Goal: Task Accomplishment & Management: Use online tool/utility

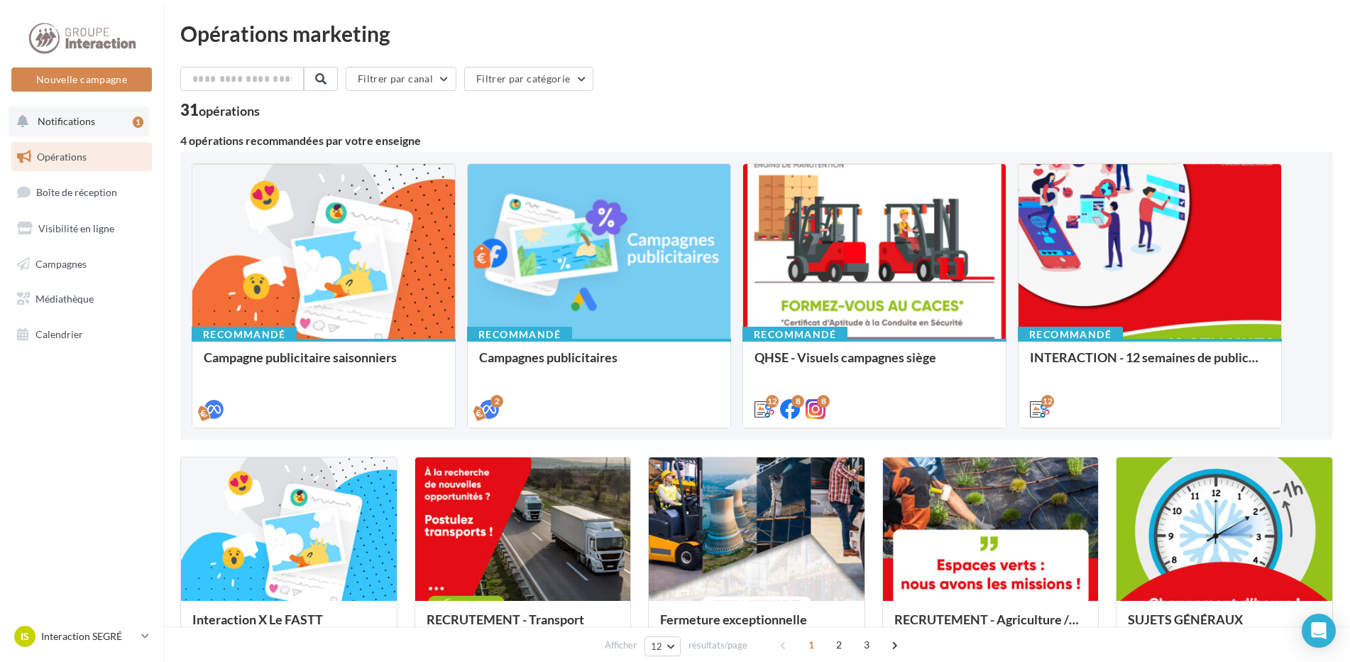
click at [88, 116] on span "Notifications" at bounding box center [66, 121] width 57 height 12
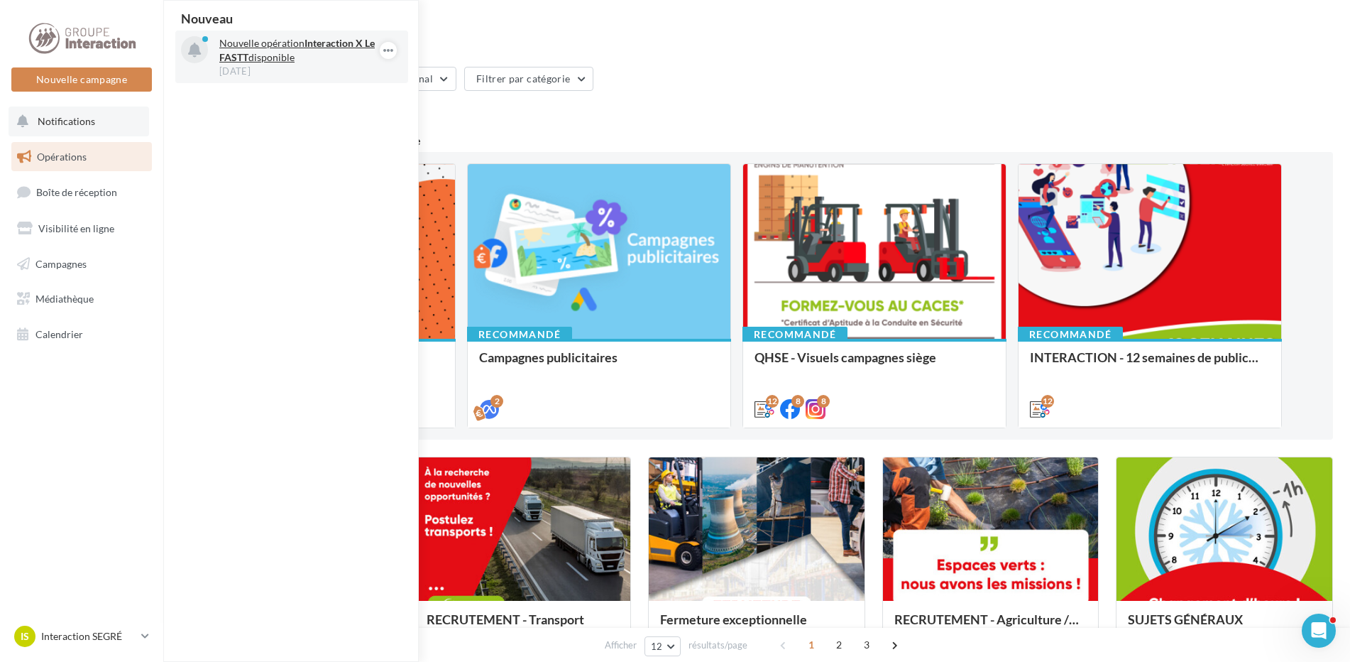
click at [280, 50] on p "Nouvelle opération Interaction X Le FASTT disponible" at bounding box center [301, 50] width 165 height 28
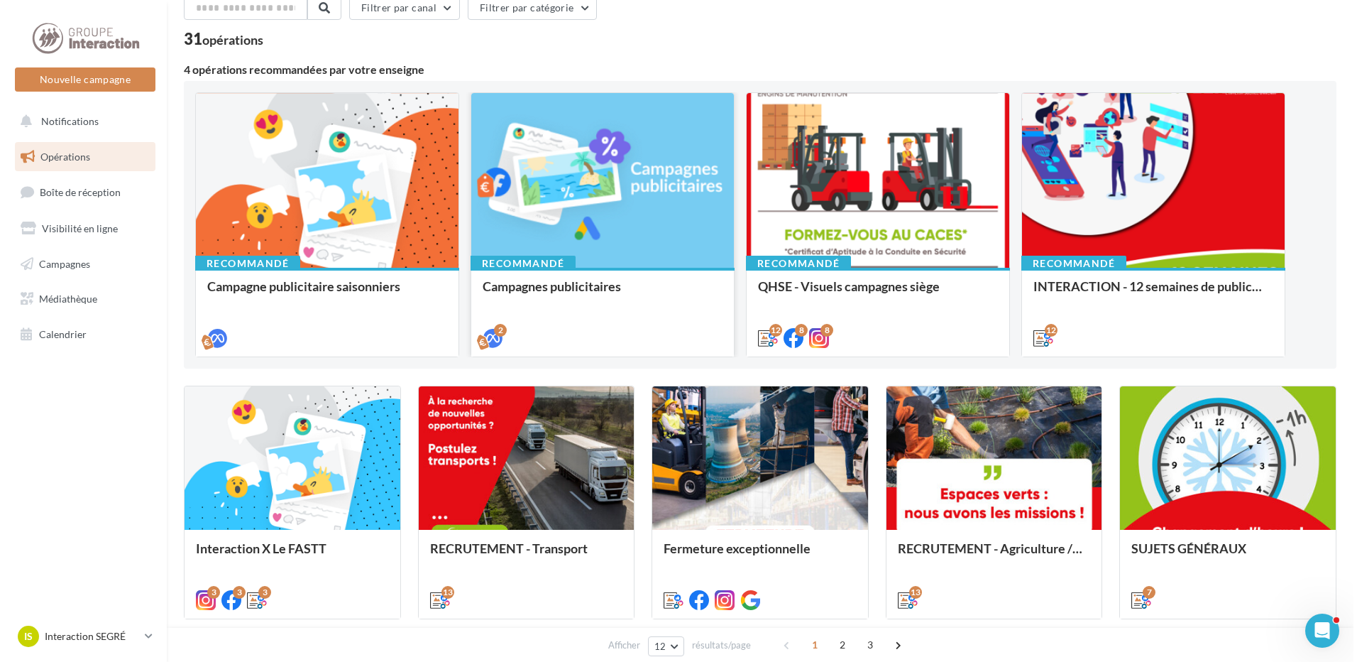
scroll to position [213, 0]
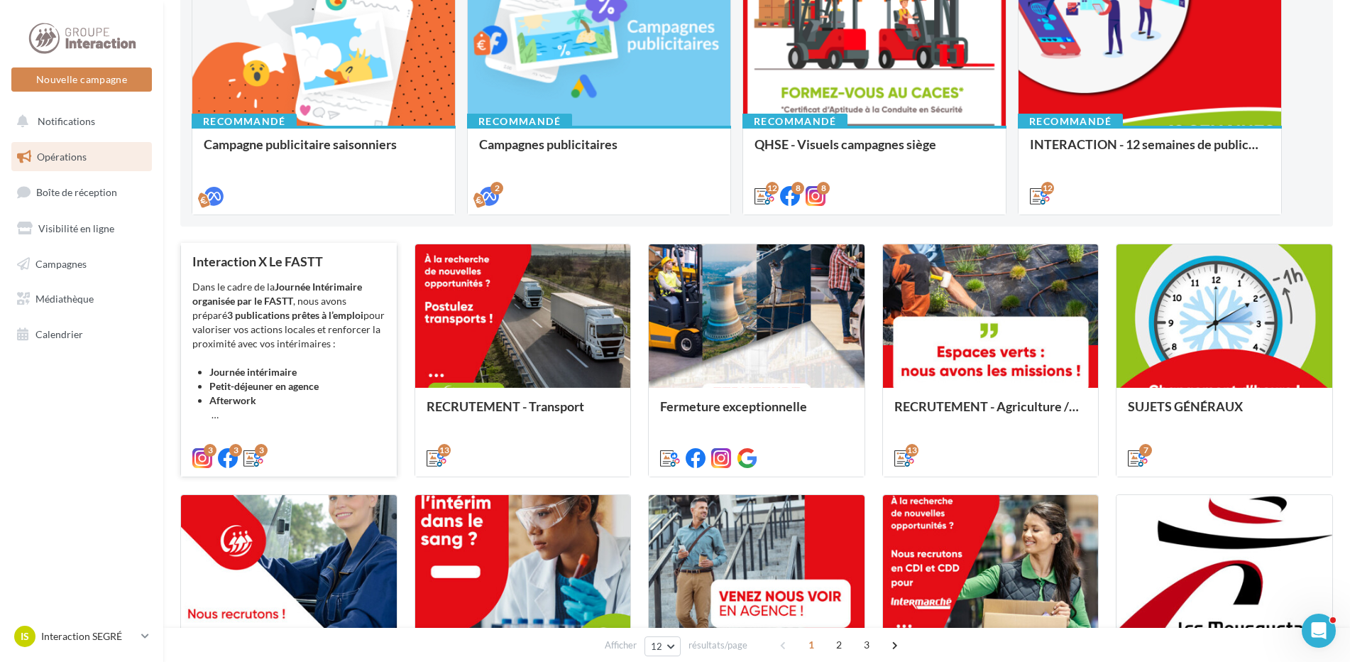
click at [264, 317] on strong "3 publications prêtes à l’emploi" at bounding box center [295, 315] width 136 height 12
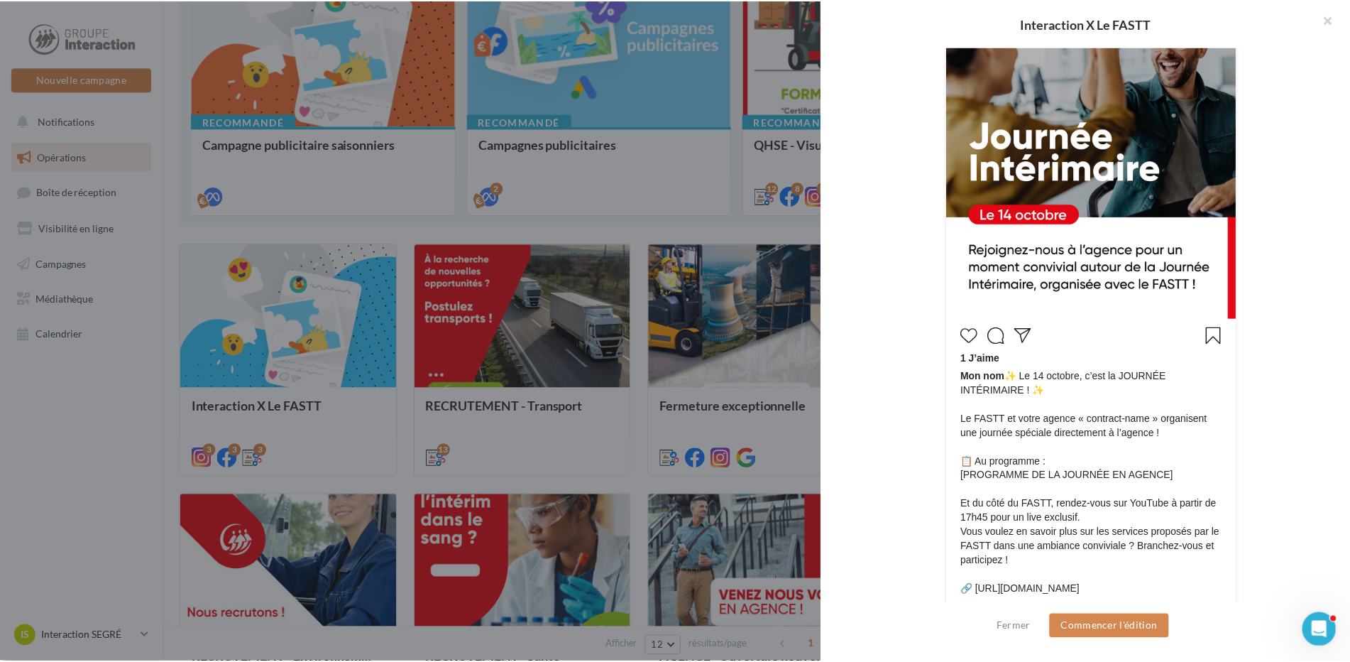
scroll to position [755, 0]
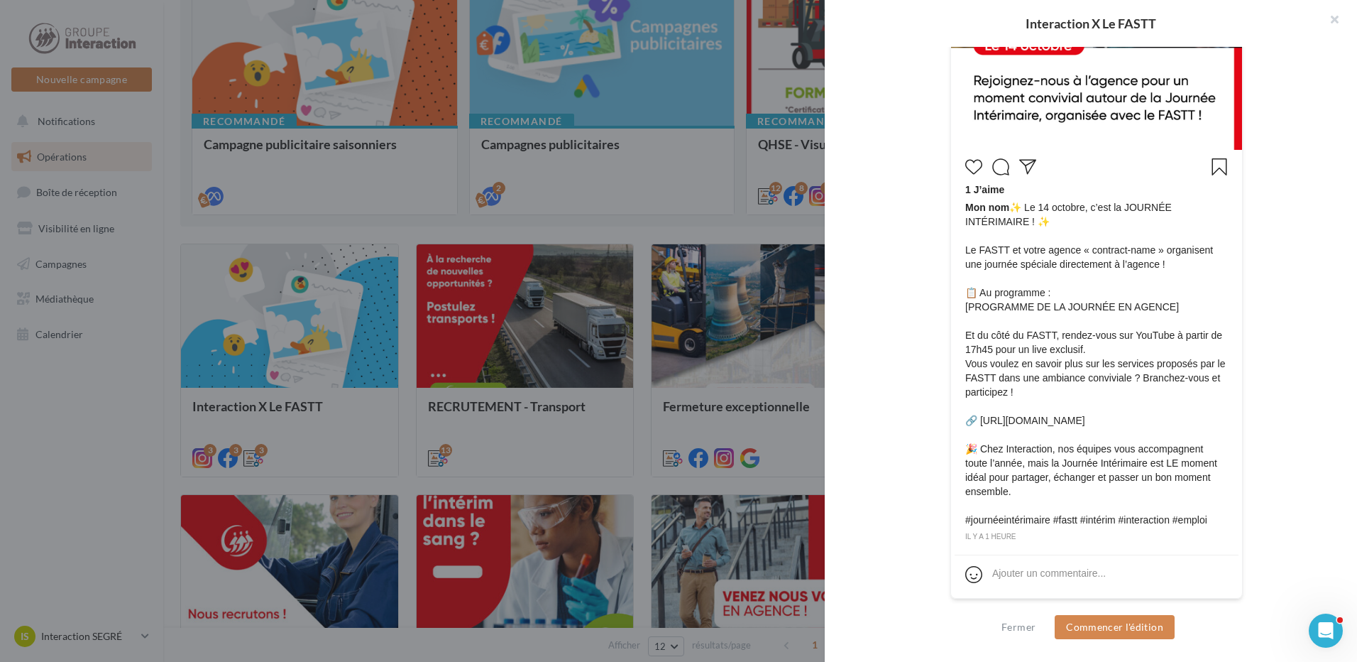
click at [105, 425] on div at bounding box center [678, 331] width 1357 height 662
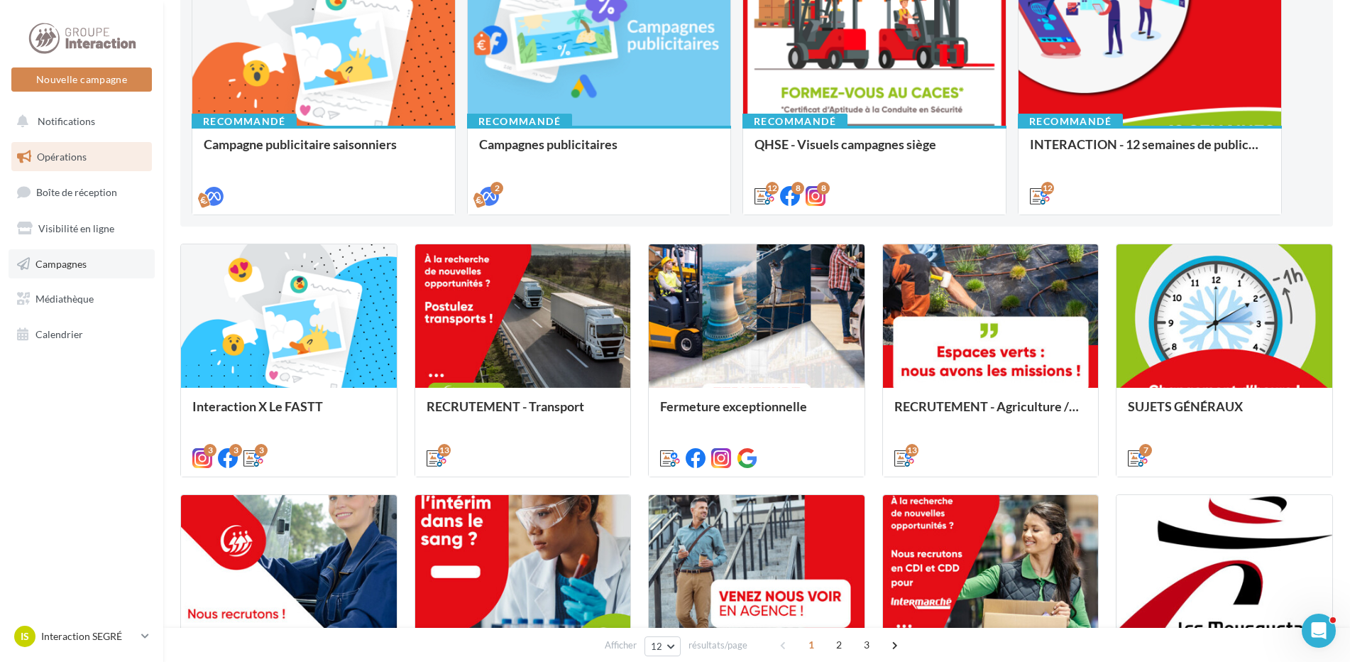
click at [78, 258] on span "Campagnes" at bounding box center [60, 263] width 51 height 12
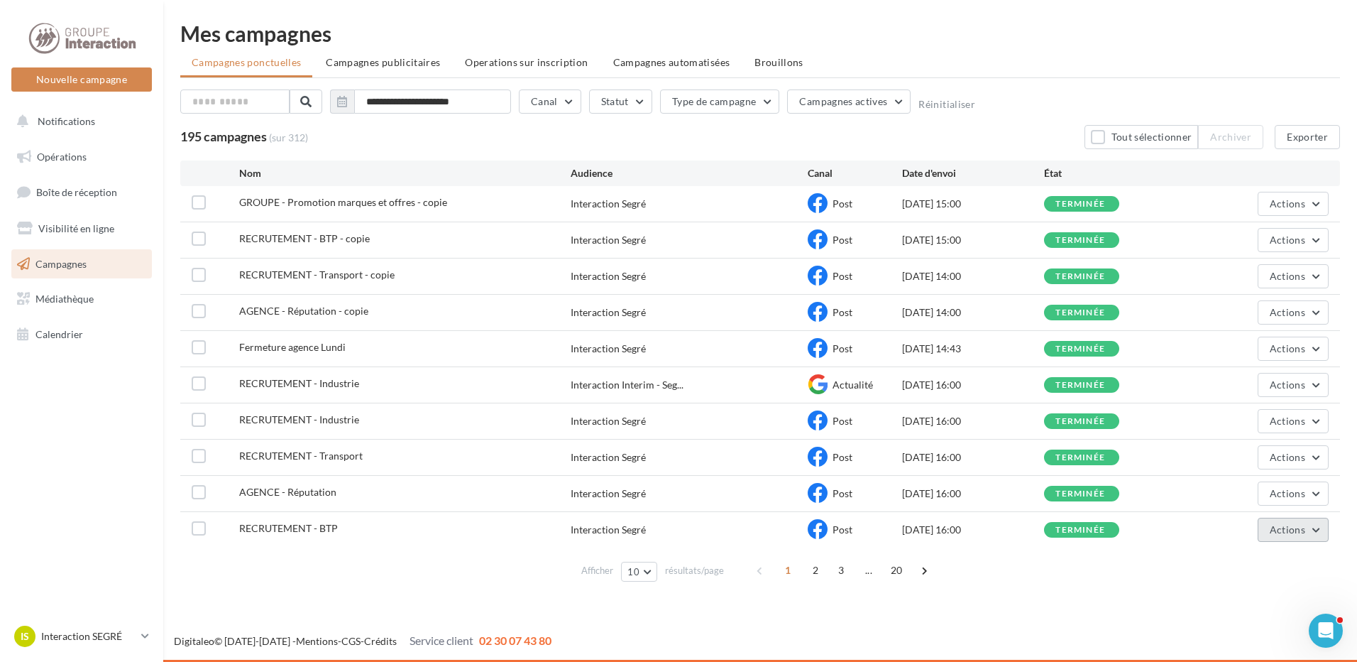
click at [1313, 535] on button "Actions" at bounding box center [1293, 529] width 71 height 24
click at [1269, 464] on button "Dupliquer" at bounding box center [1258, 459] width 142 height 37
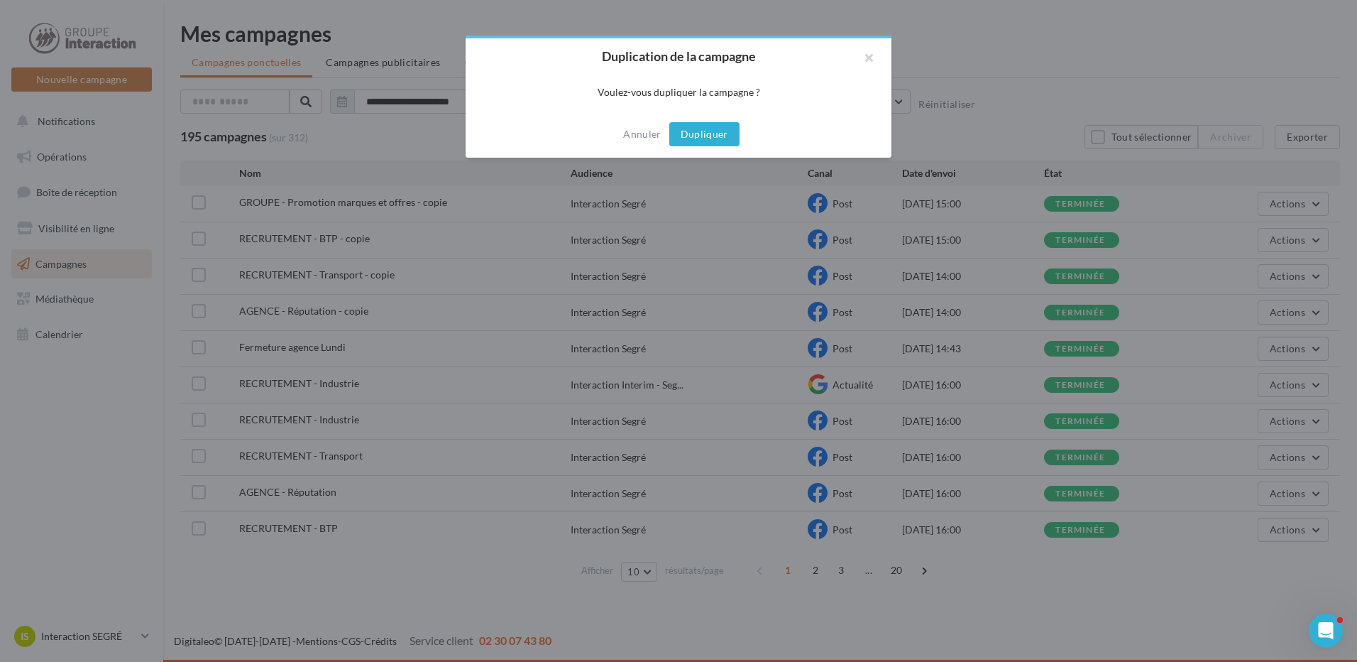
click at [684, 128] on button "Dupliquer" at bounding box center [704, 134] width 70 height 24
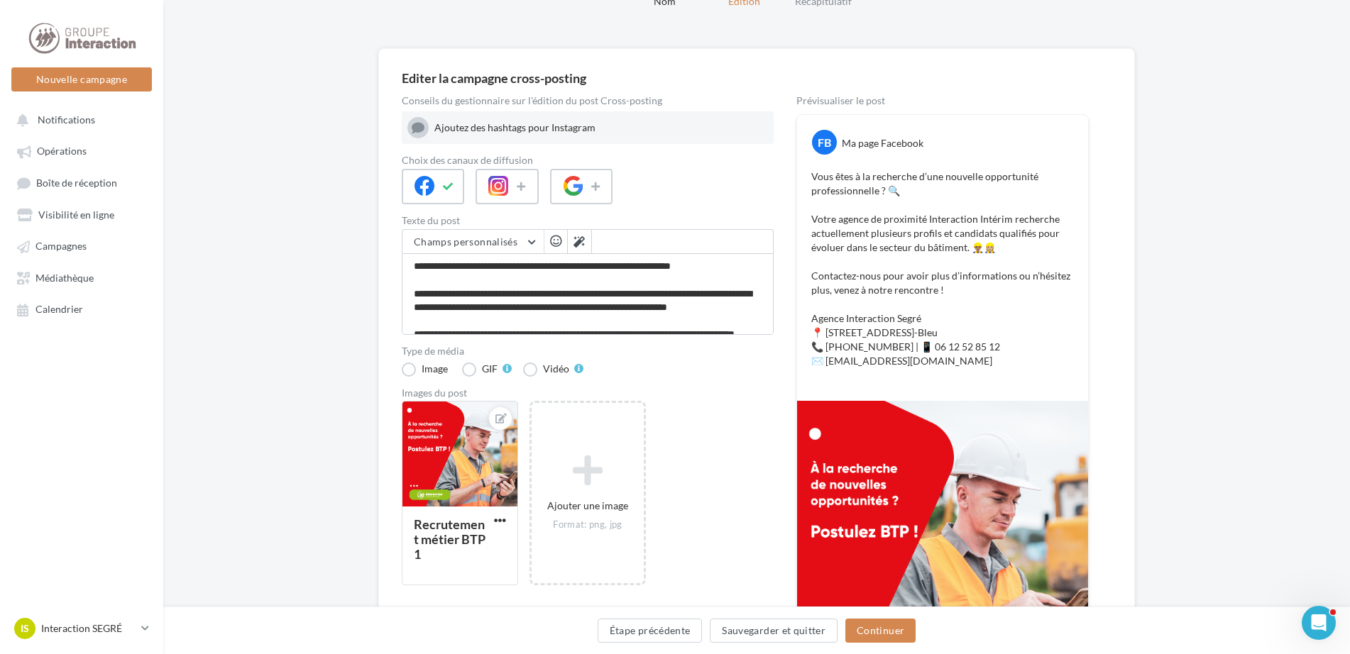
scroll to position [142, 0]
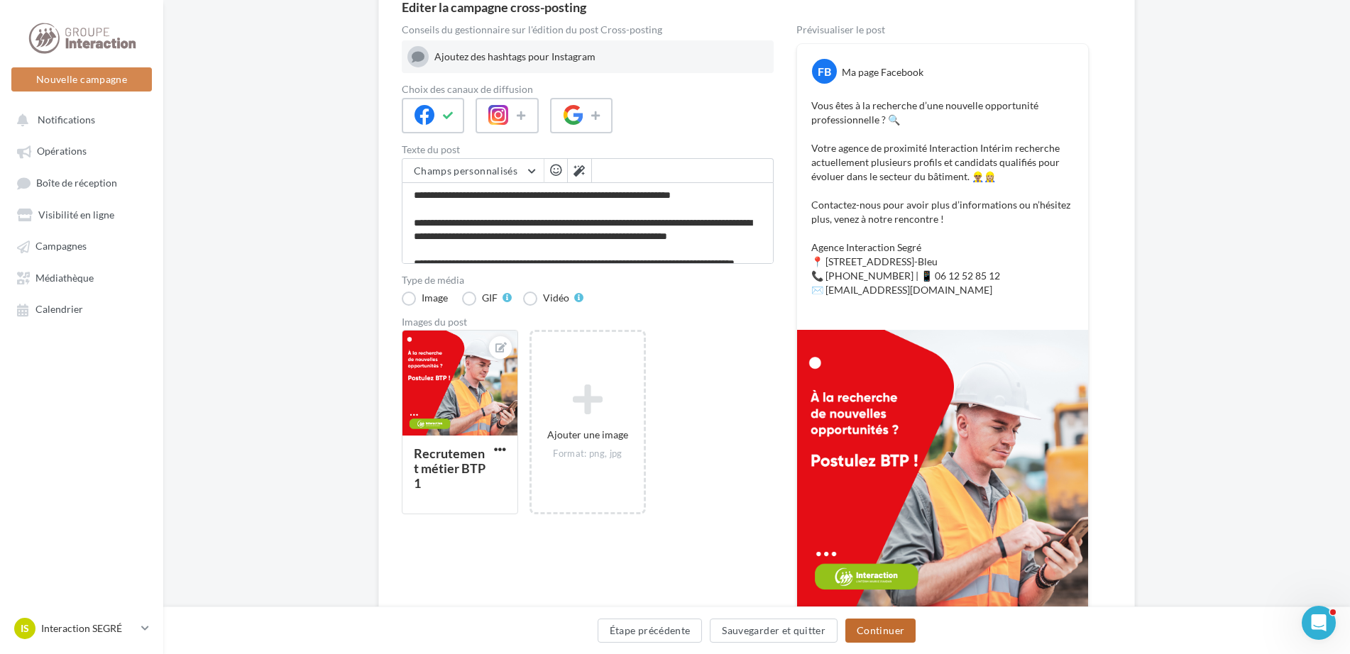
click at [878, 626] on button "Continuer" at bounding box center [880, 631] width 70 height 24
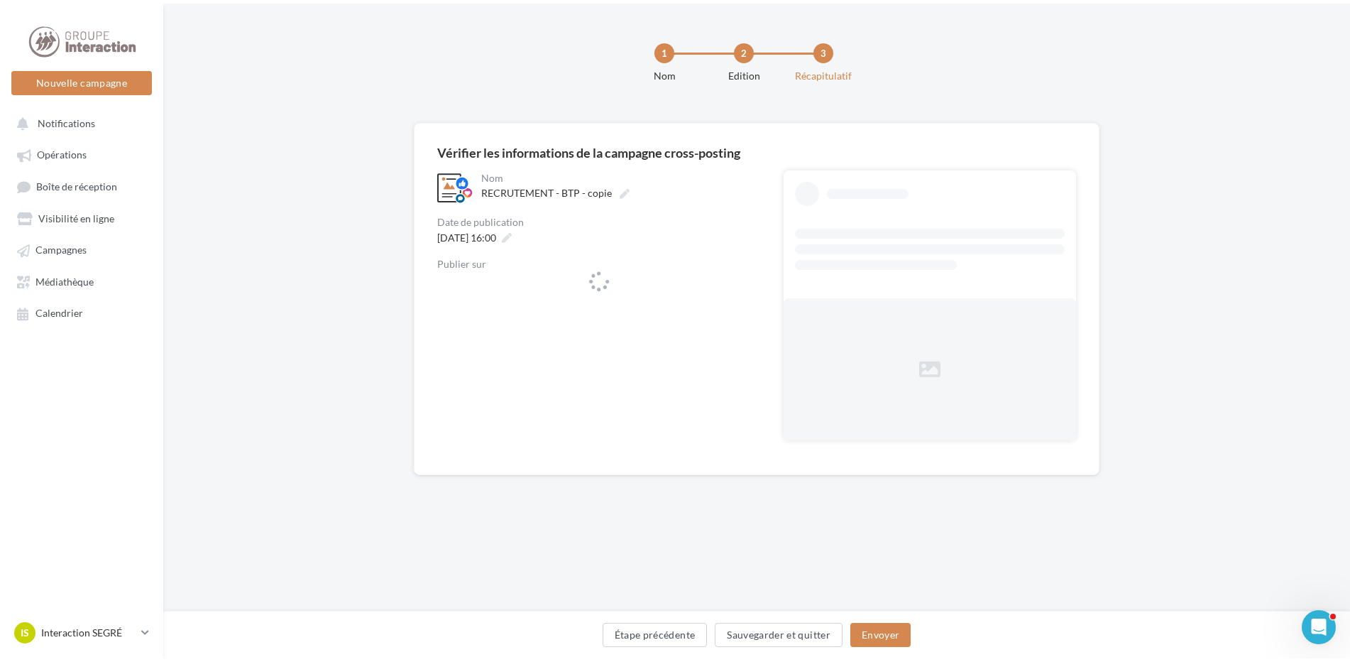
scroll to position [0, 0]
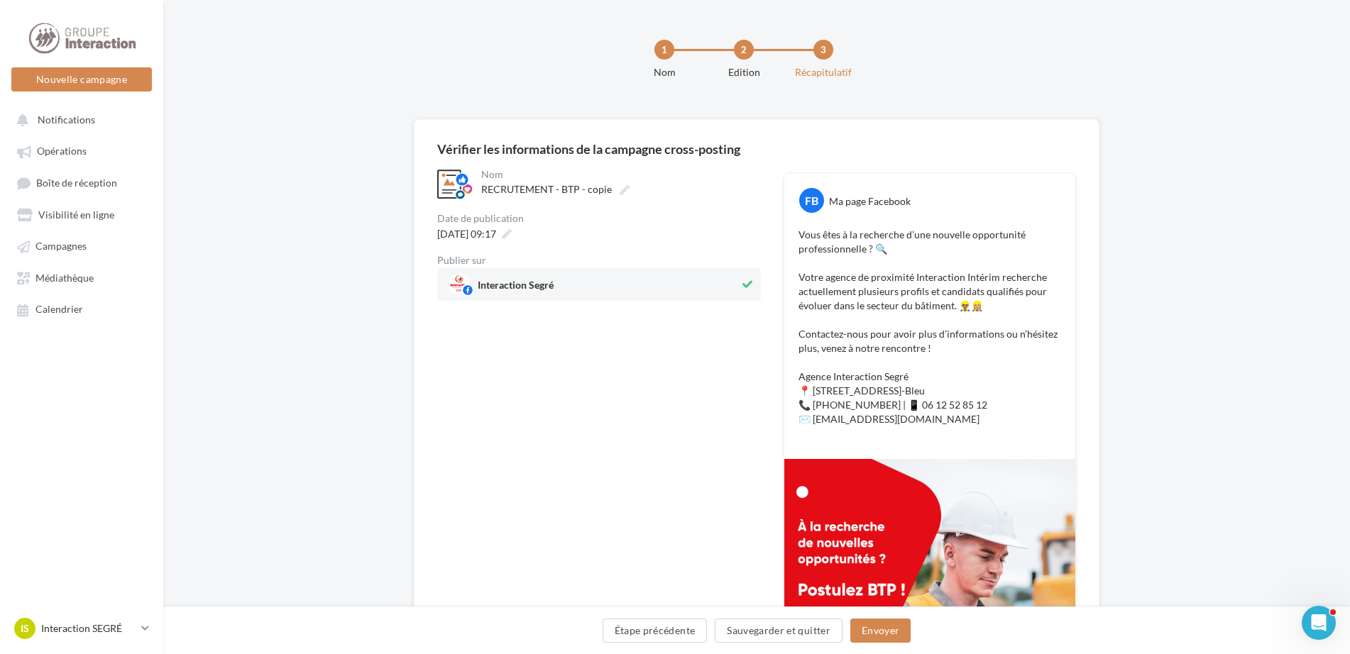
click at [653, 415] on div "**********" at bounding box center [599, 468] width 324 height 603
click at [888, 635] on button "Envoyer" at bounding box center [880, 631] width 60 height 24
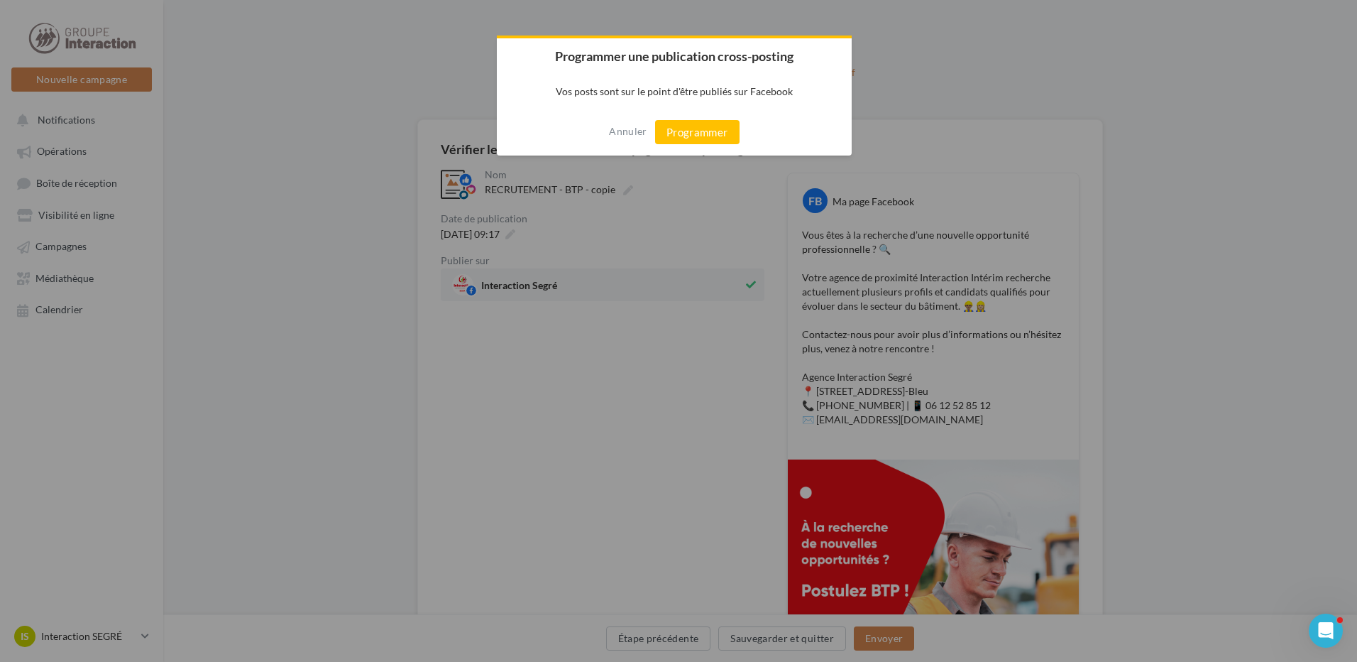
click at [708, 145] on div "Annuler Programmer" at bounding box center [674, 132] width 355 height 47
click at [723, 124] on button "Programmer" at bounding box center [697, 132] width 84 height 24
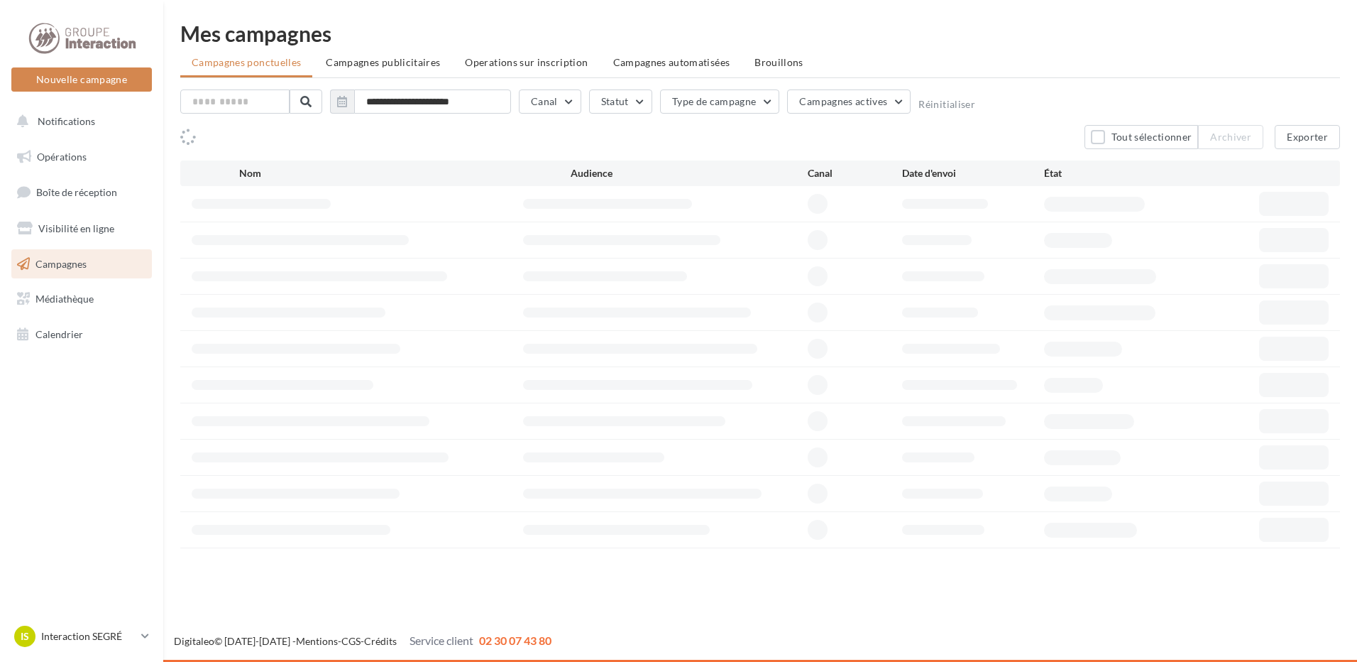
click at [80, 268] on span "Campagnes" at bounding box center [60, 263] width 51 height 12
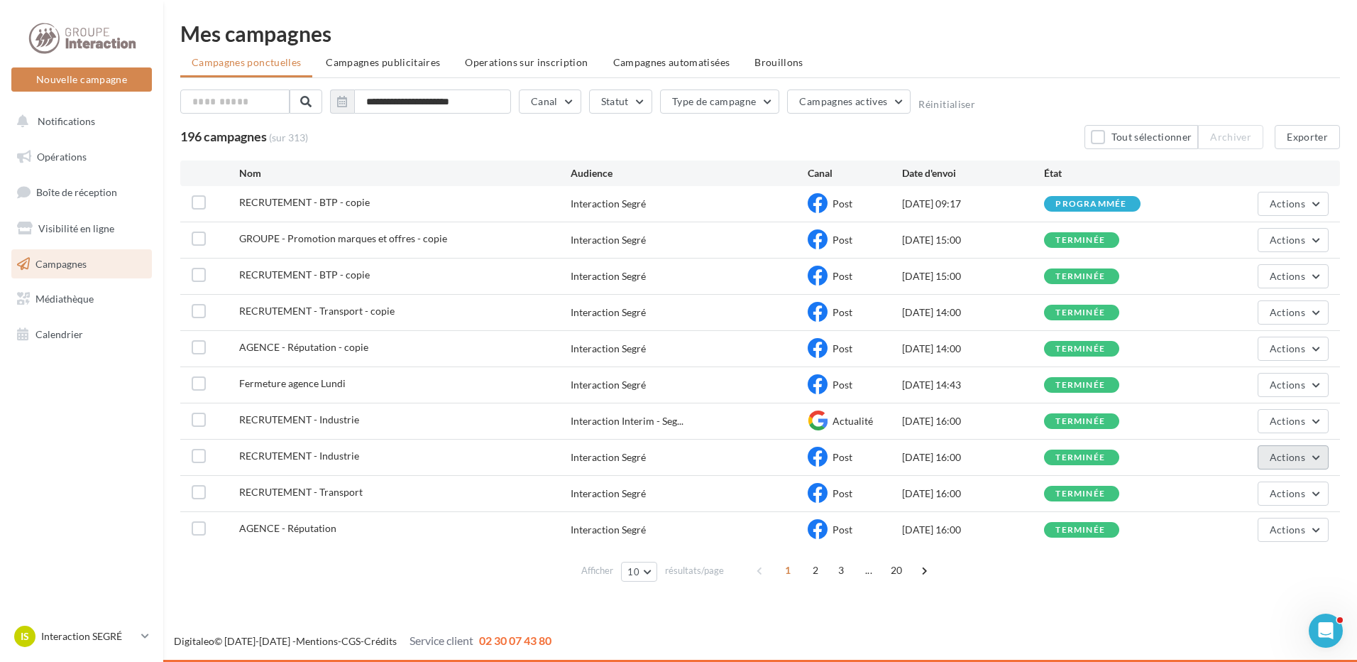
click at [1315, 451] on button "Actions" at bounding box center [1293, 457] width 71 height 24
click at [1233, 567] on button "Dupliquer" at bounding box center [1258, 564] width 142 height 37
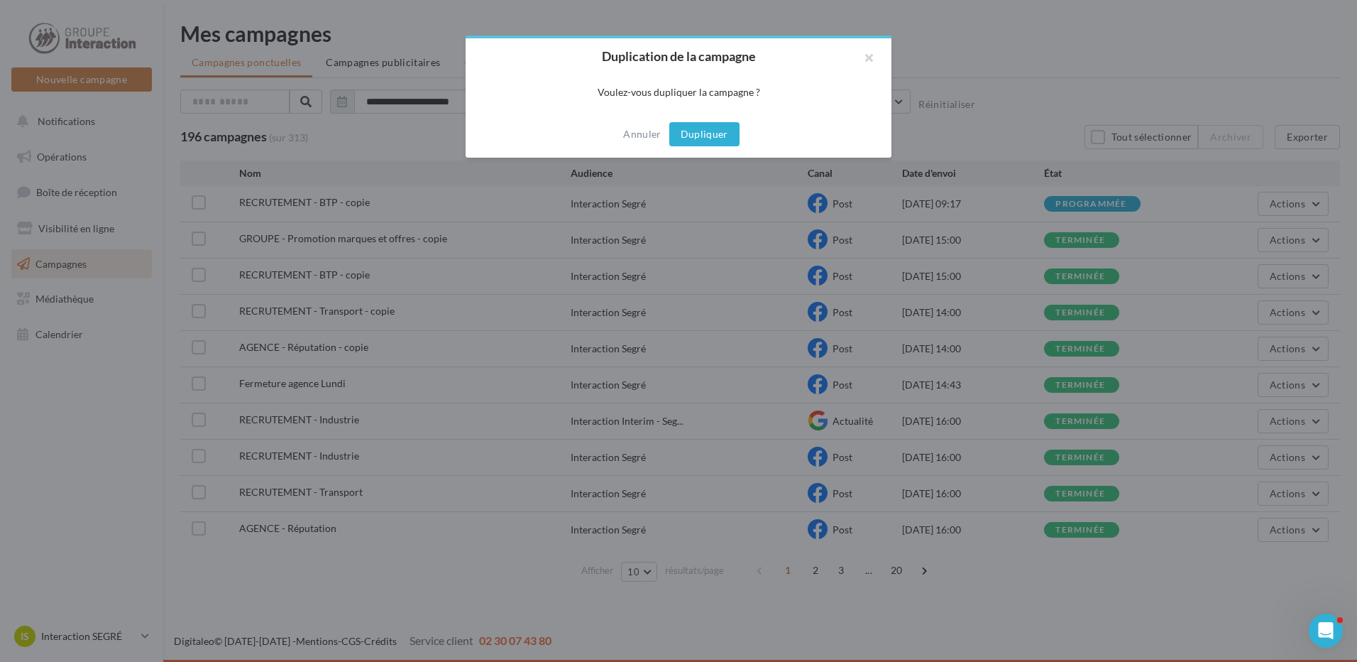
click at [718, 130] on button "Dupliquer" at bounding box center [704, 134] width 70 height 24
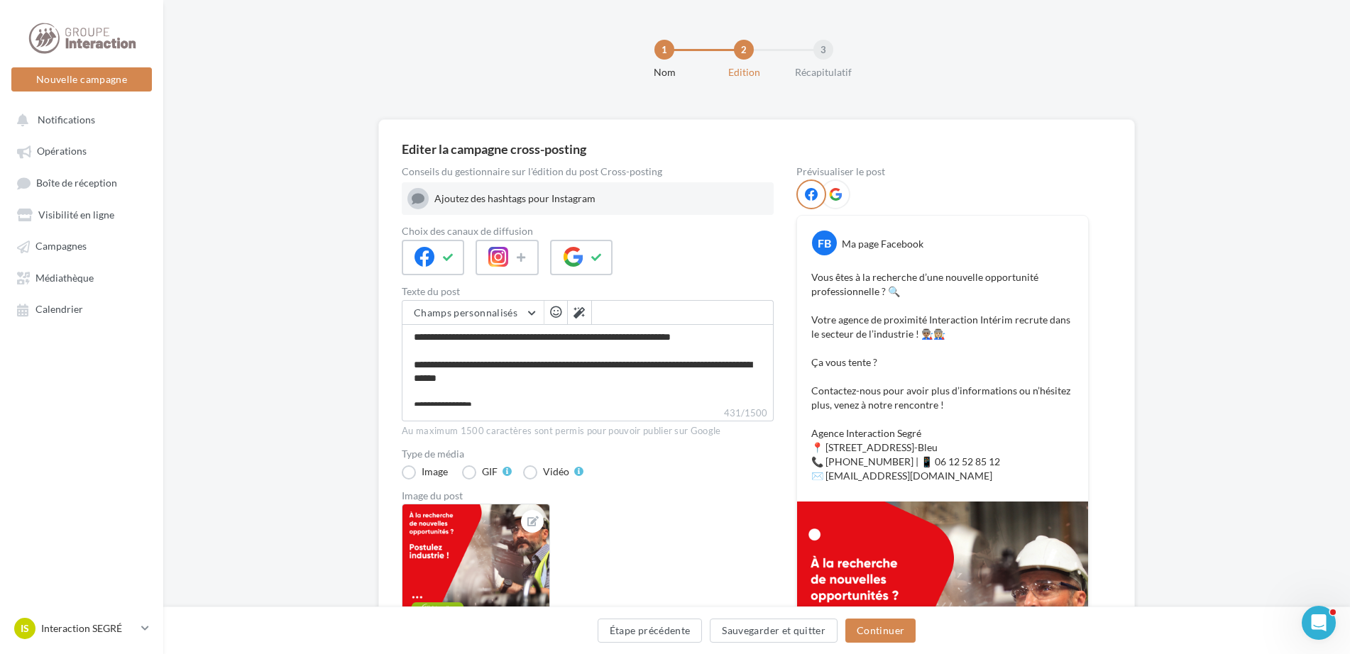
scroll to position [71, 0]
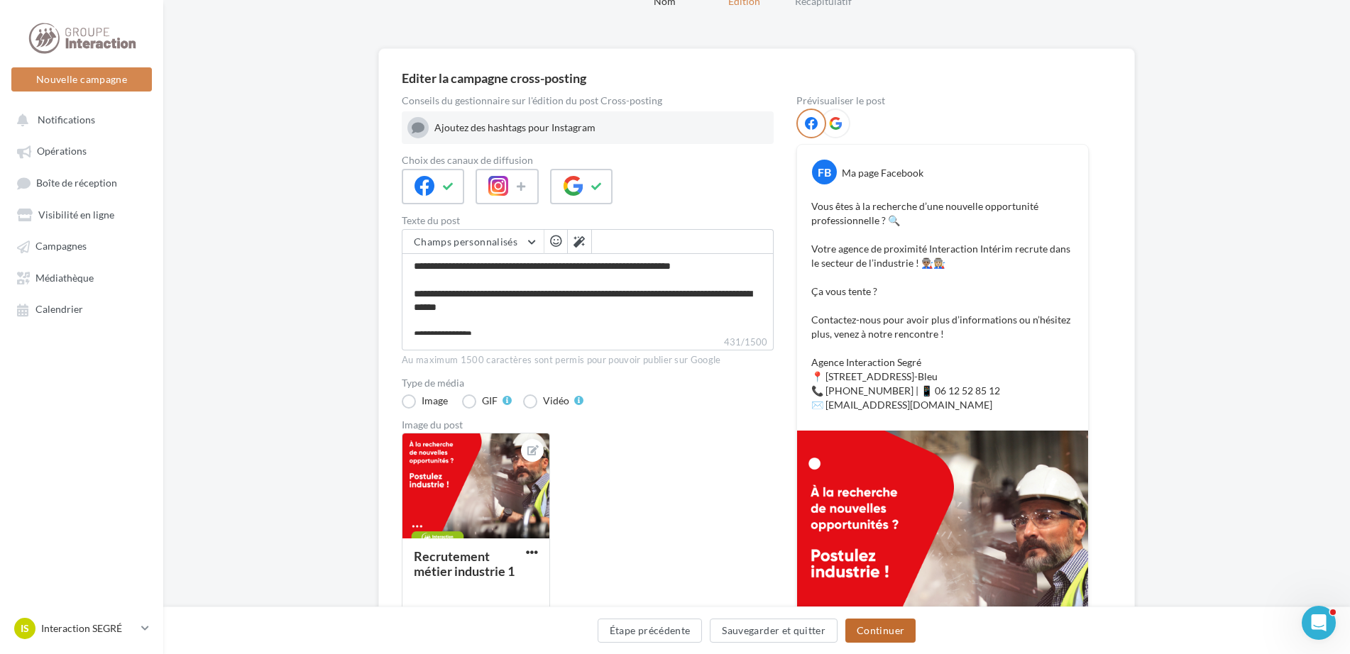
click at [903, 627] on button "Continuer" at bounding box center [880, 631] width 70 height 24
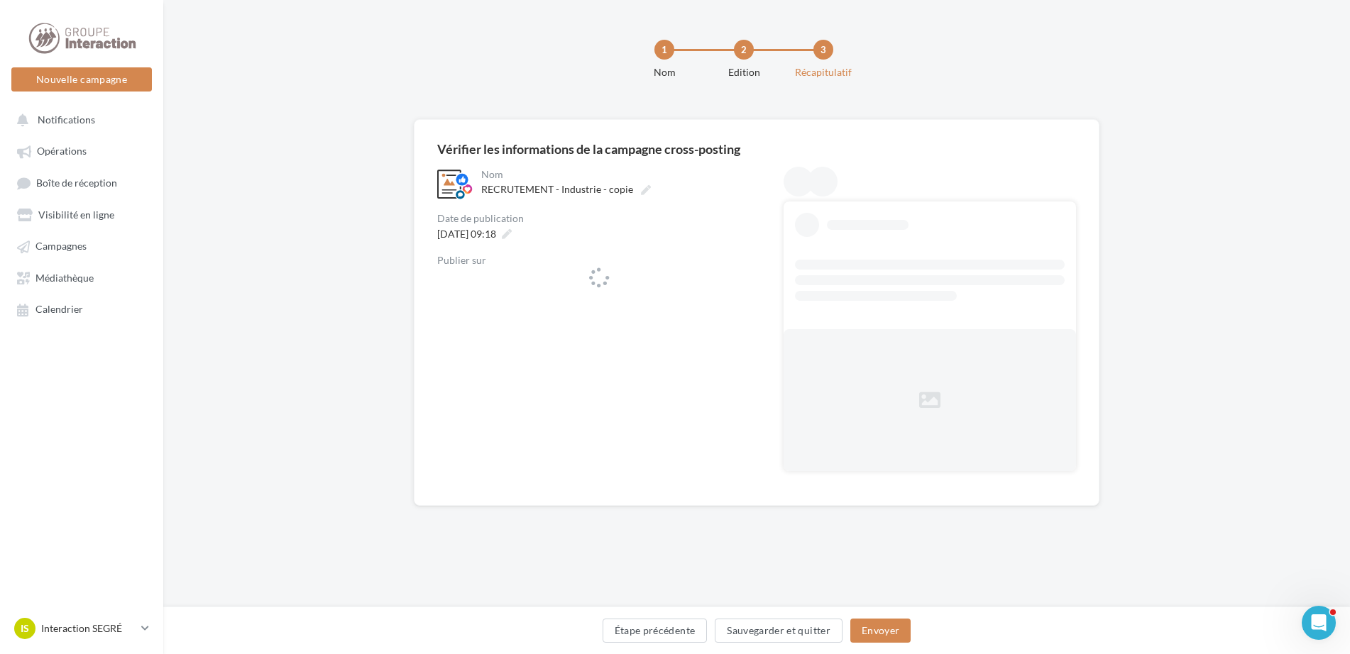
scroll to position [0, 0]
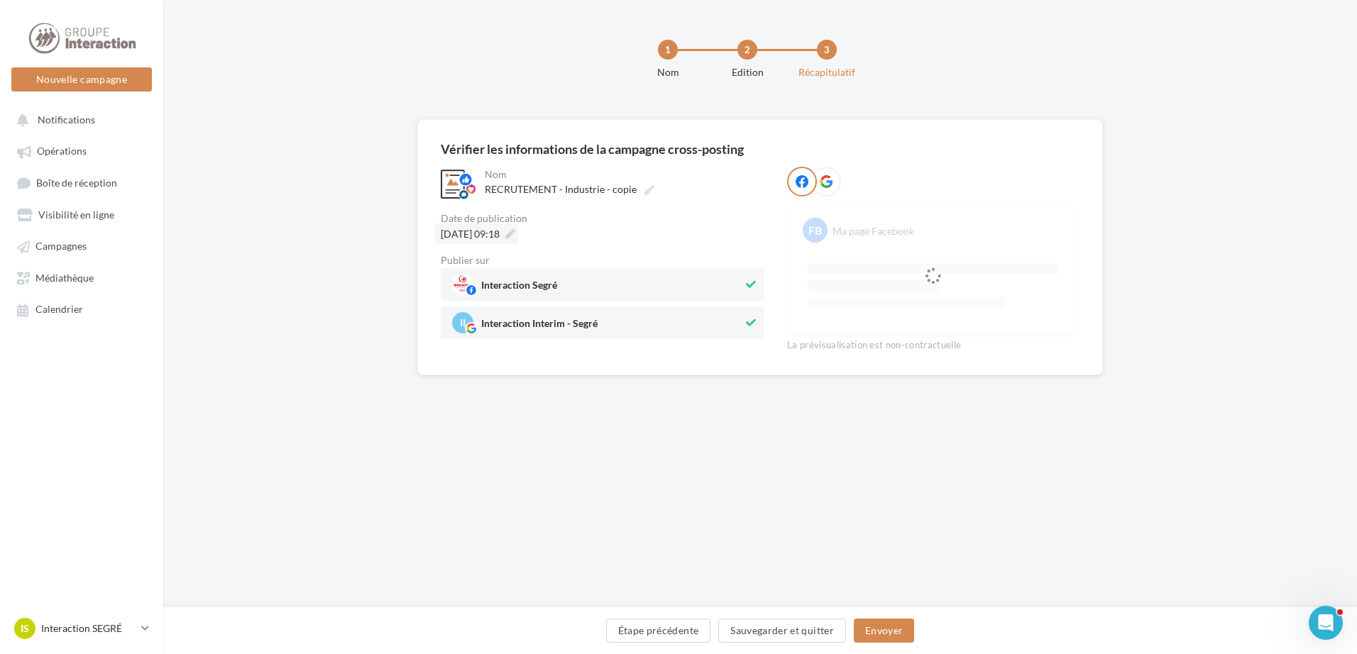
click at [515, 234] on icon at bounding box center [510, 234] width 10 height 10
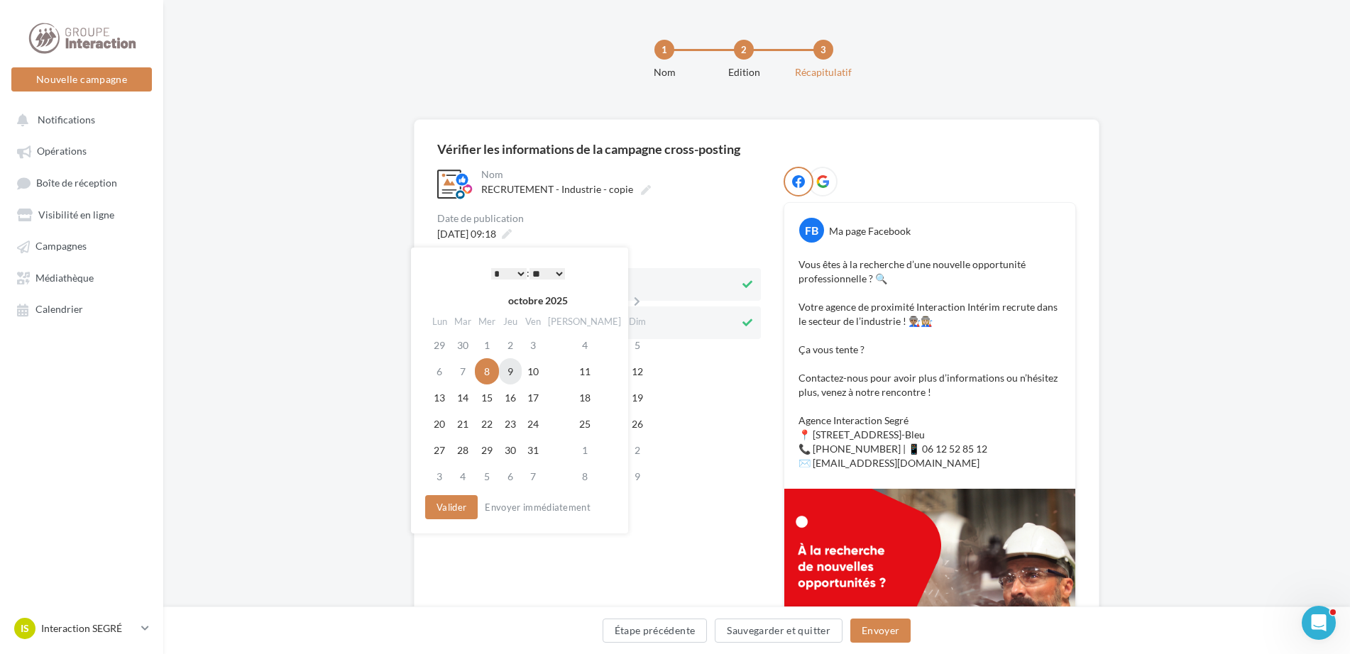
click at [522, 372] on td "9" at bounding box center [510, 371] width 23 height 26
click at [436, 517] on button "Valider" at bounding box center [448, 507] width 53 height 24
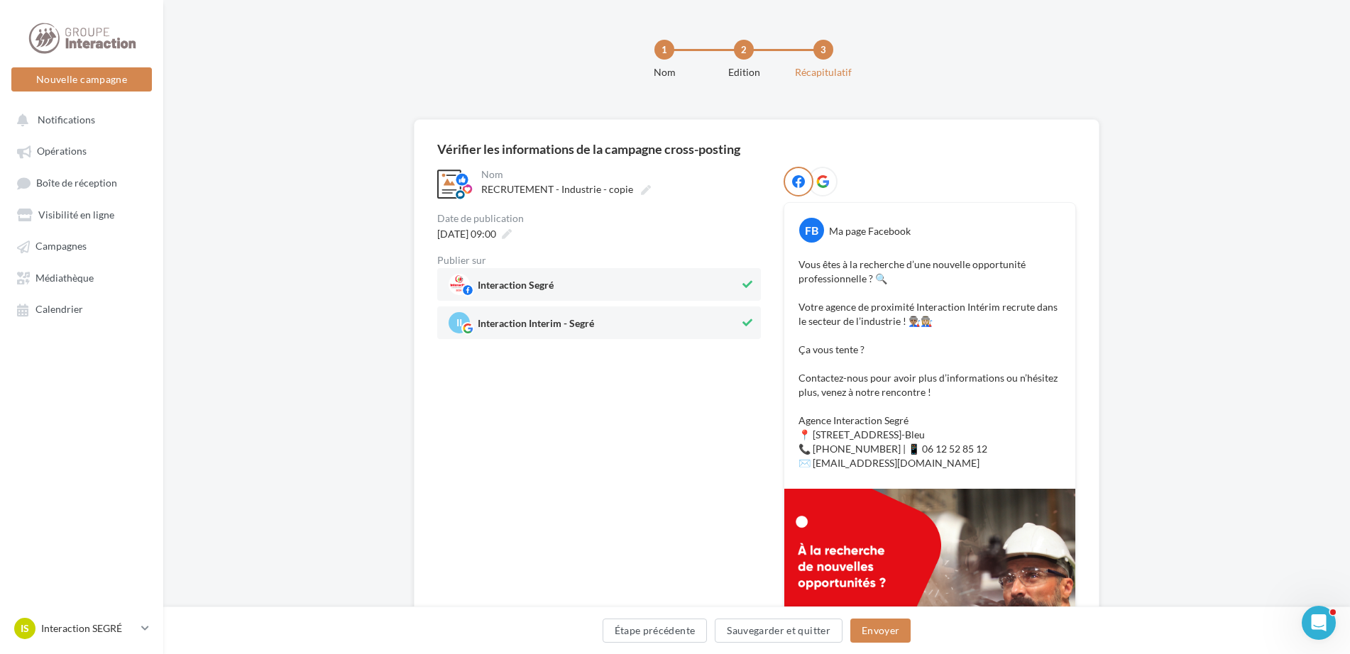
click at [745, 451] on div "**********" at bounding box center [599, 483] width 324 height 632
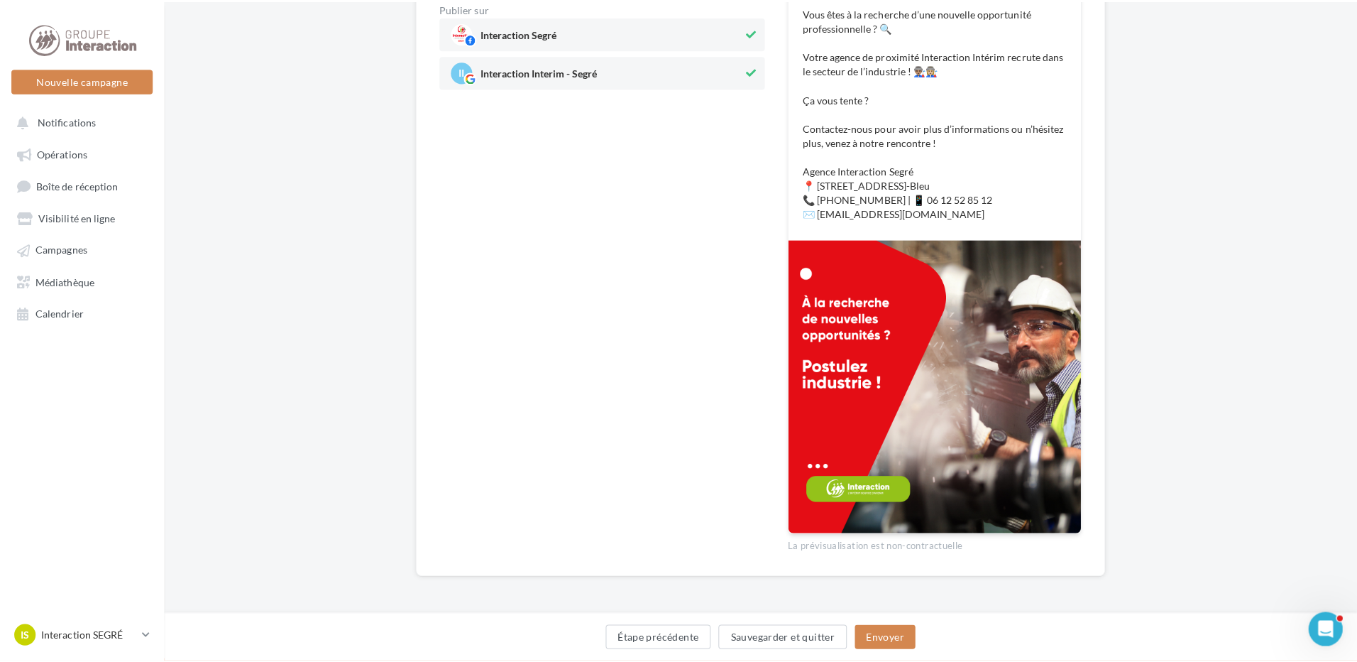
scroll to position [39, 0]
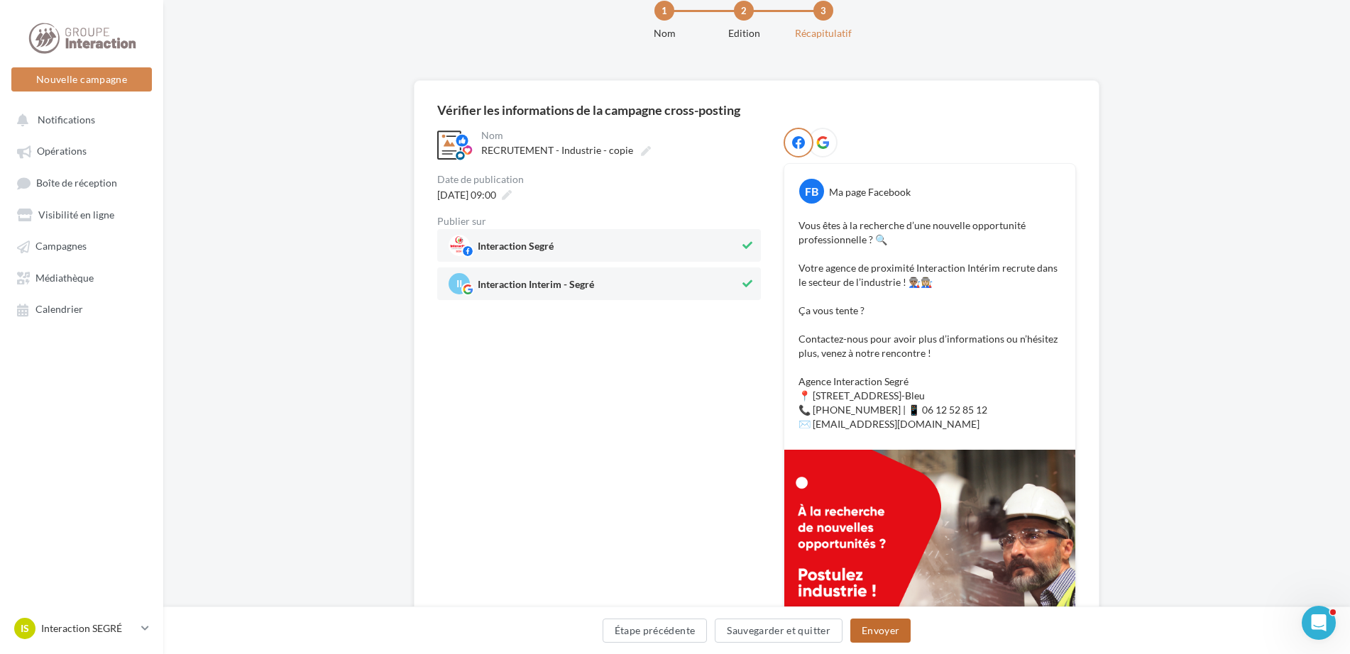
click at [891, 635] on button "Envoyer" at bounding box center [880, 631] width 60 height 24
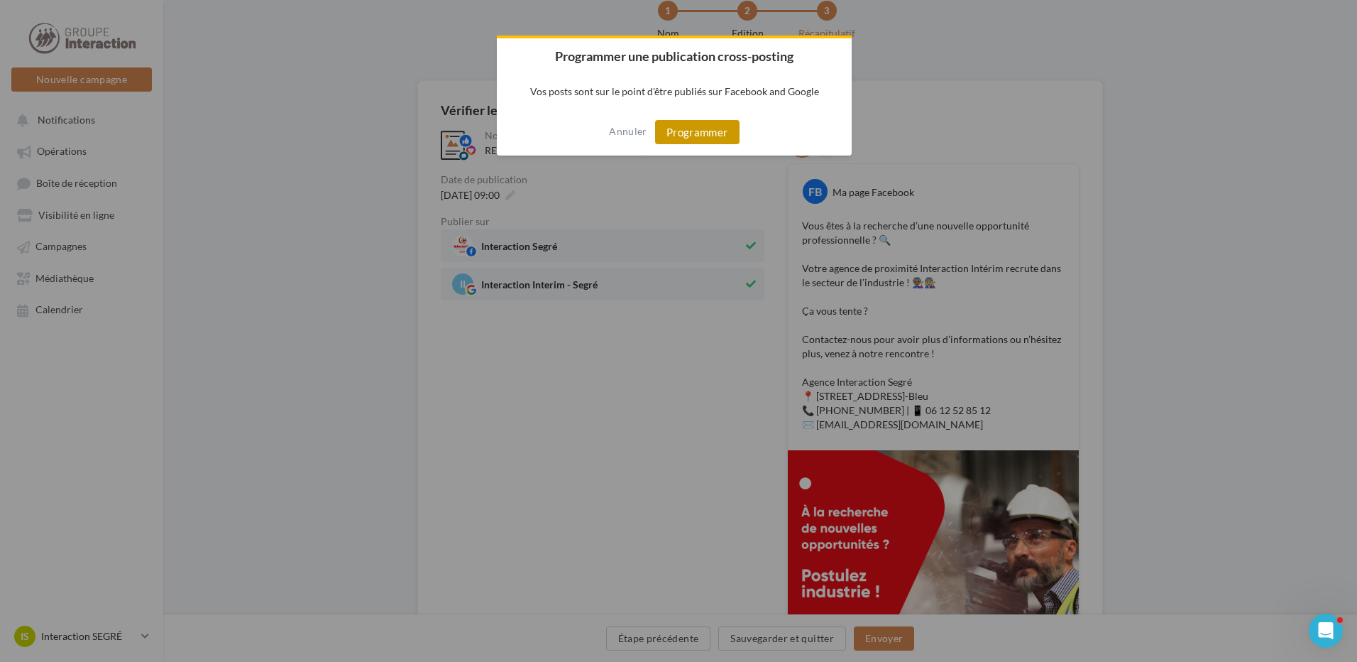
click at [728, 133] on button "Programmer" at bounding box center [697, 132] width 84 height 24
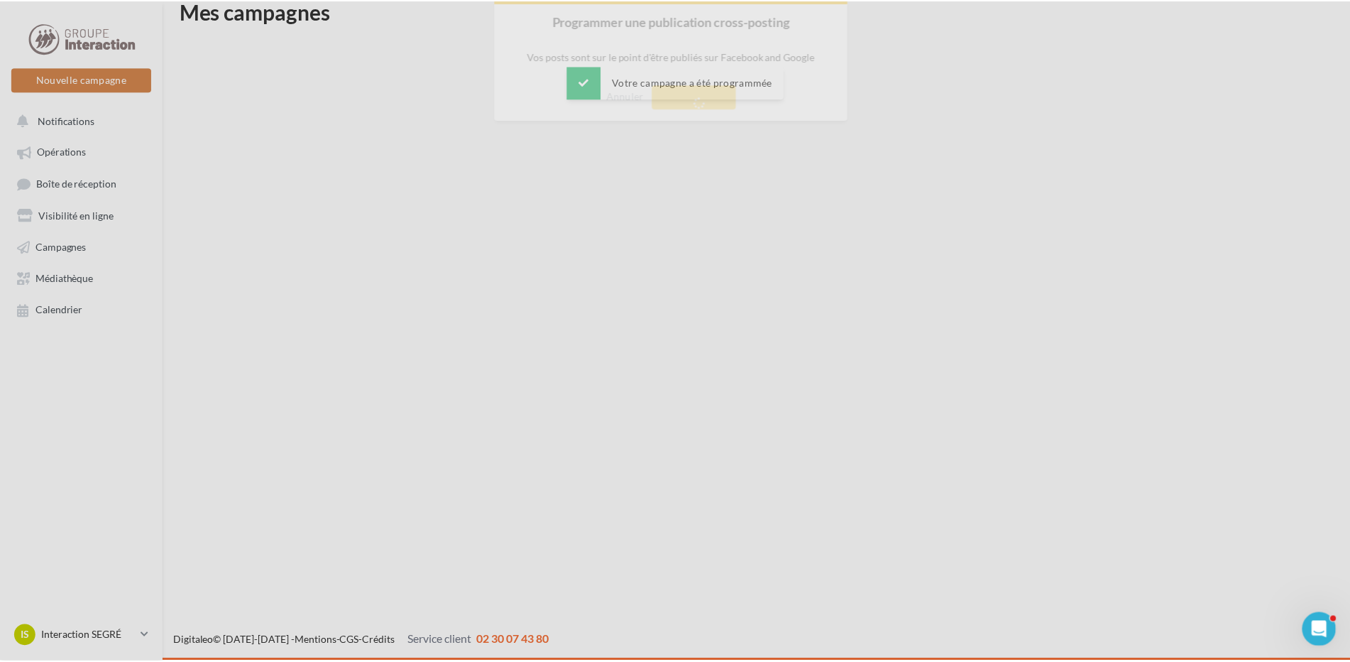
scroll to position [23, 0]
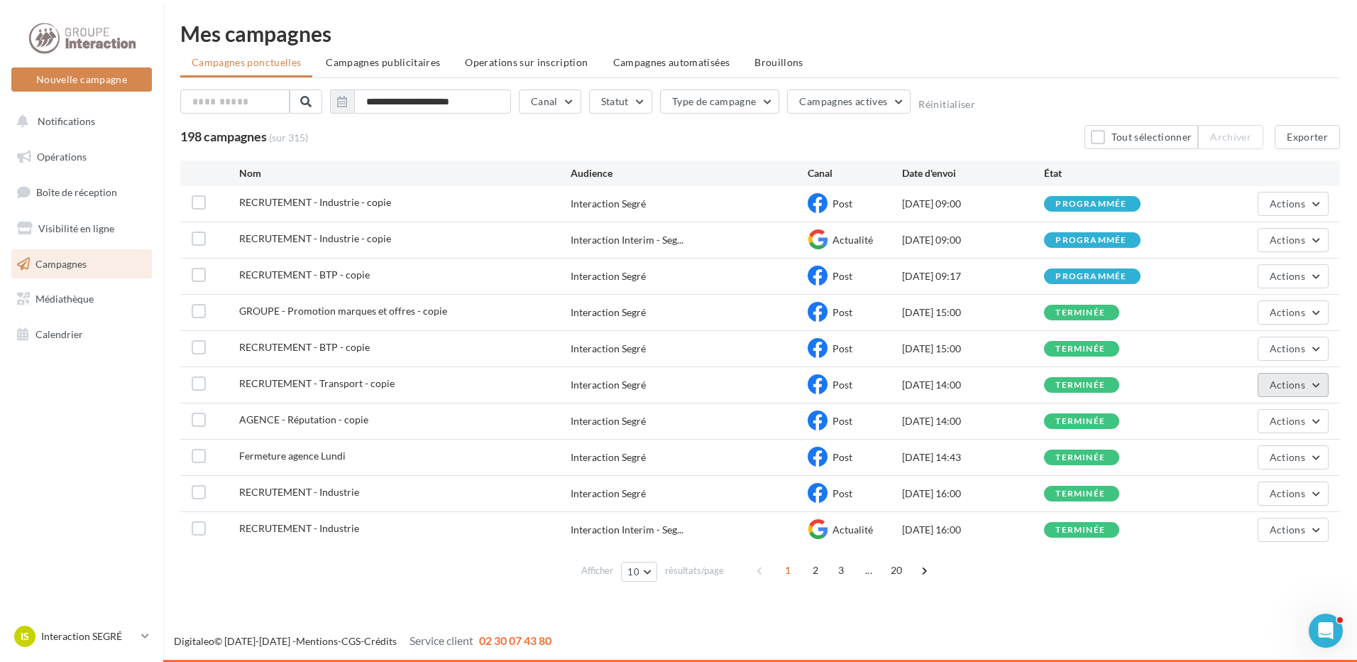
click at [1325, 385] on button "Actions" at bounding box center [1293, 385] width 71 height 24
click at [1249, 493] on button "Dupliquer" at bounding box center [1258, 491] width 142 height 37
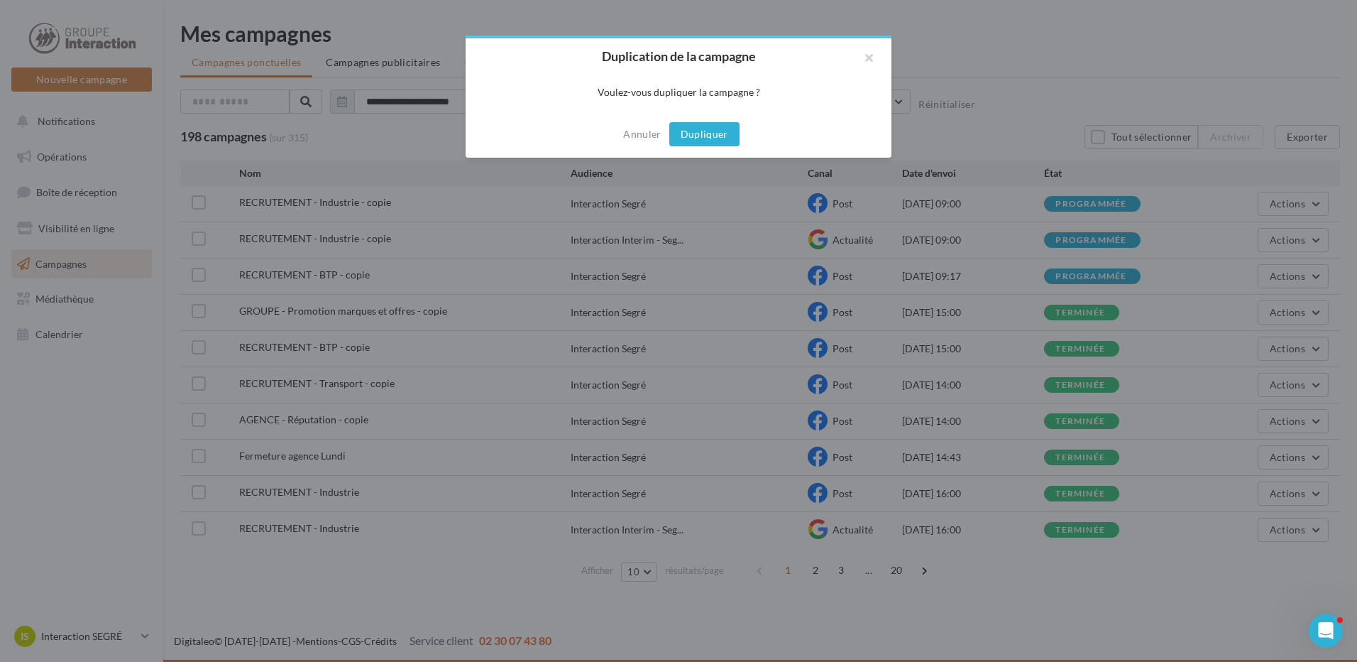
click at [698, 140] on button "Dupliquer" at bounding box center [704, 134] width 70 height 24
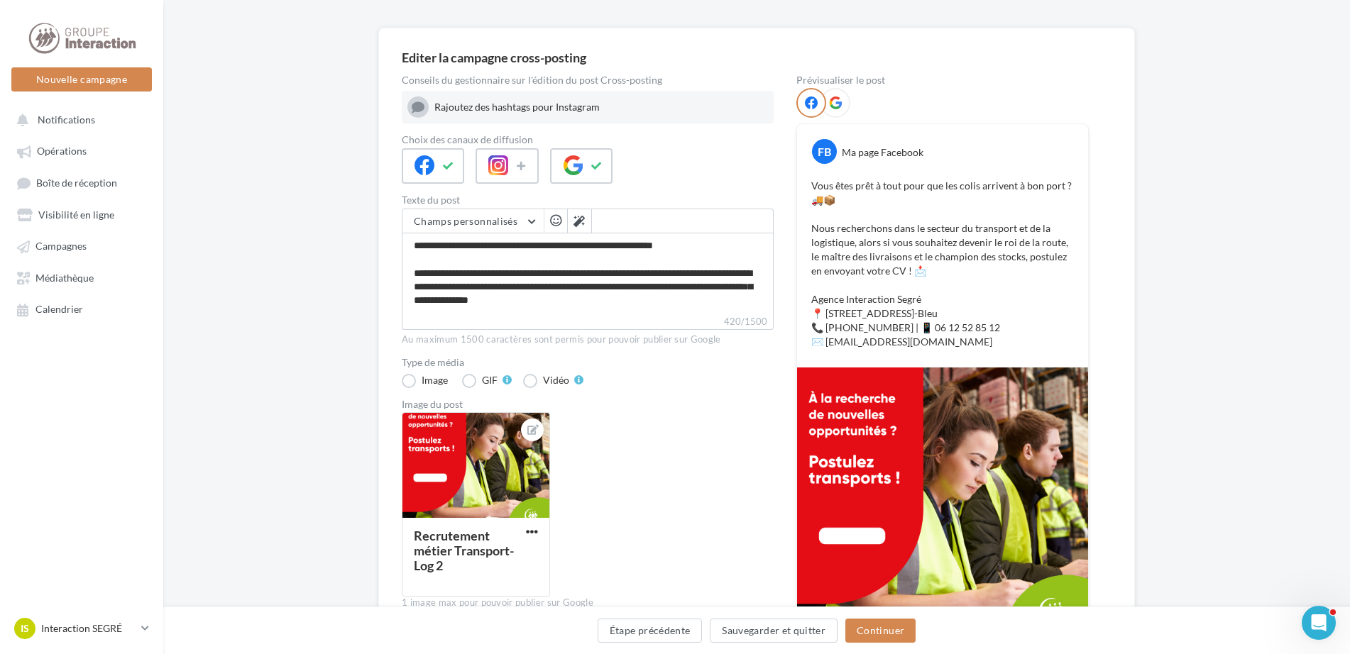
scroll to position [163, 0]
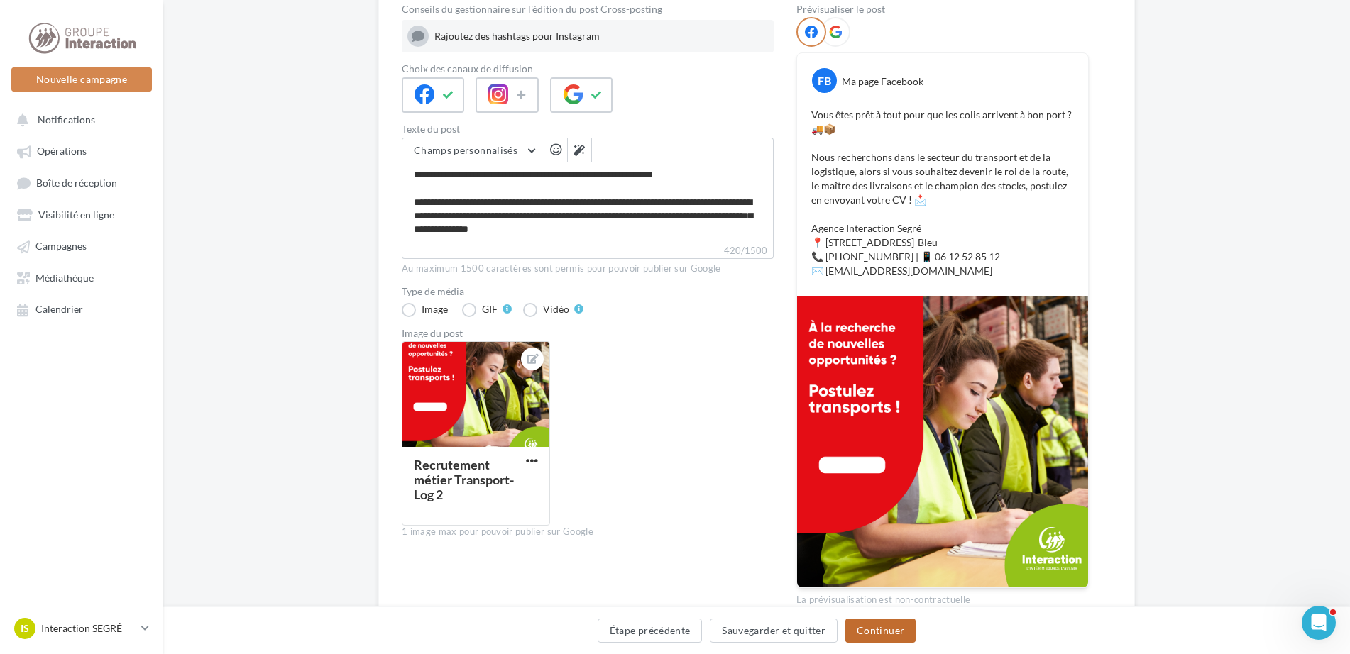
click at [902, 635] on button "Continuer" at bounding box center [880, 631] width 70 height 24
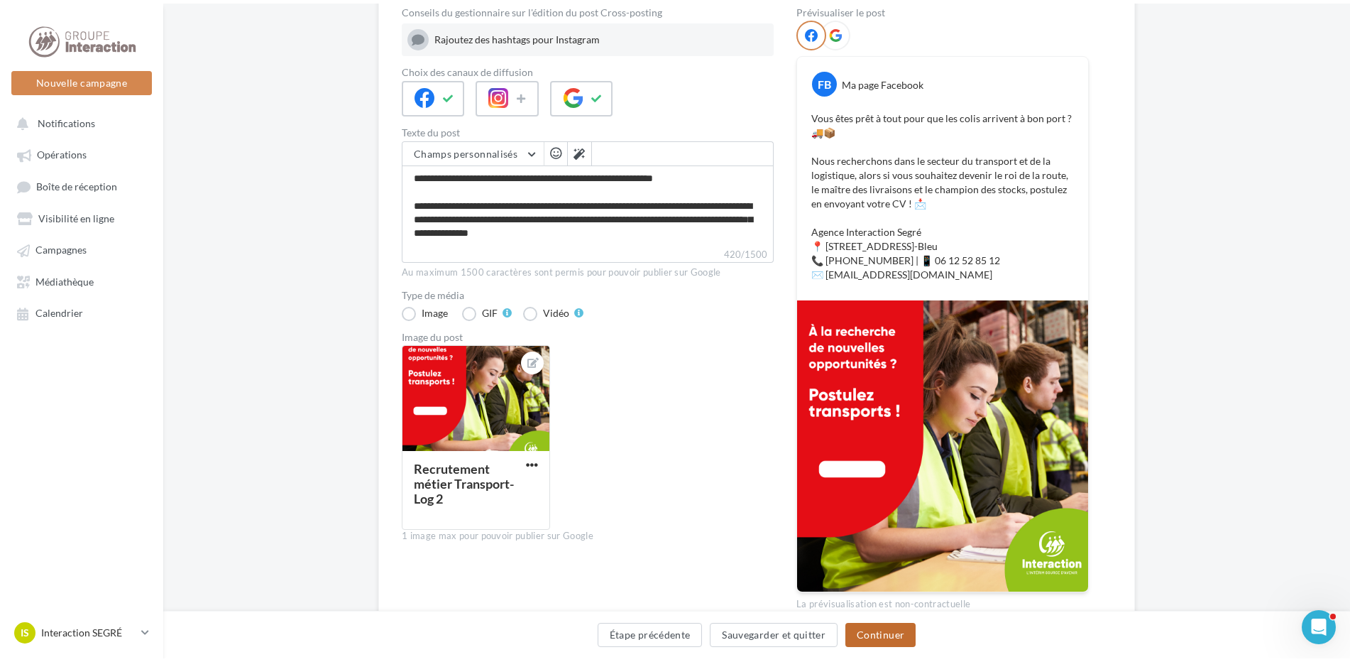
scroll to position [0, 0]
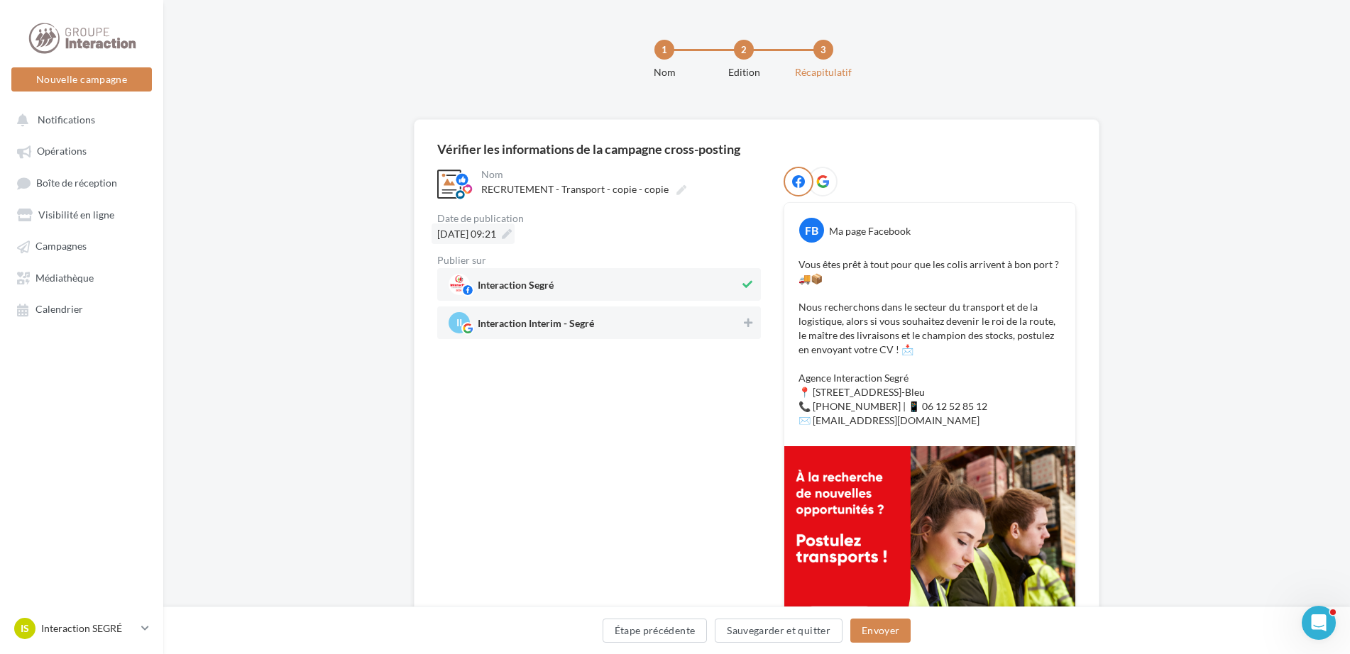
click at [512, 231] on icon at bounding box center [507, 234] width 10 height 10
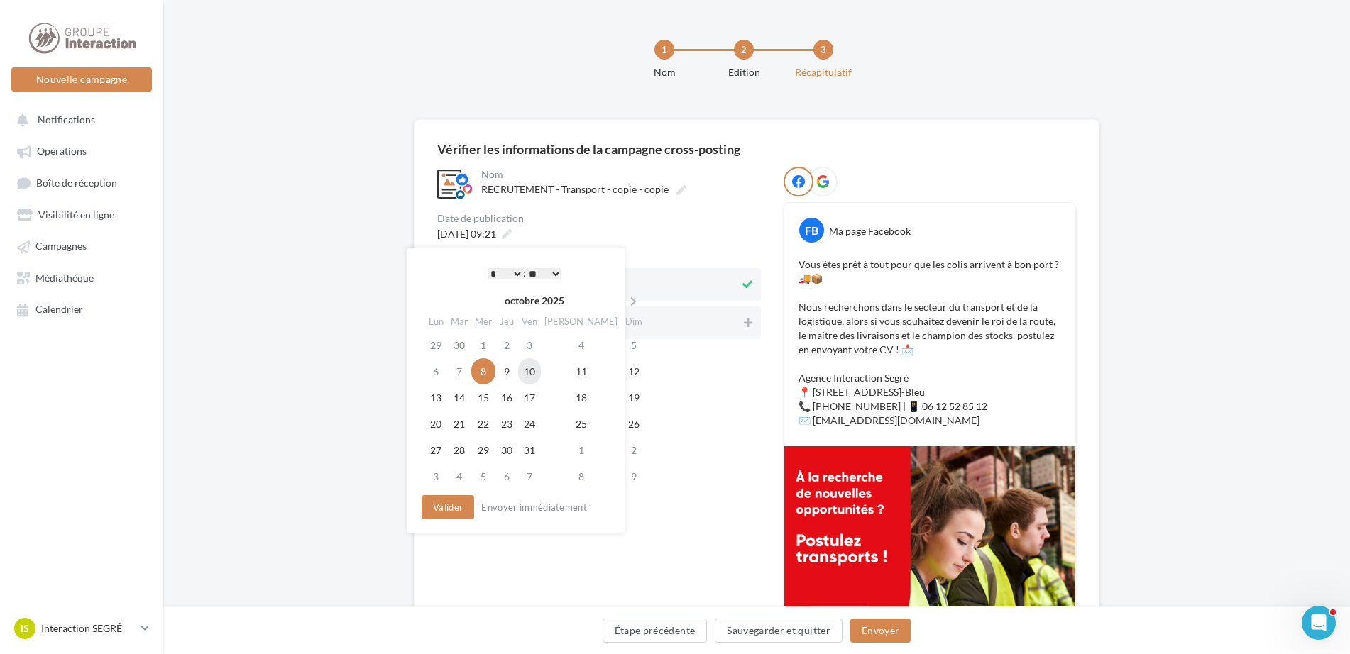
click at [535, 371] on td "10" at bounding box center [529, 371] width 23 height 26
click at [455, 508] on button "Valider" at bounding box center [448, 507] width 53 height 24
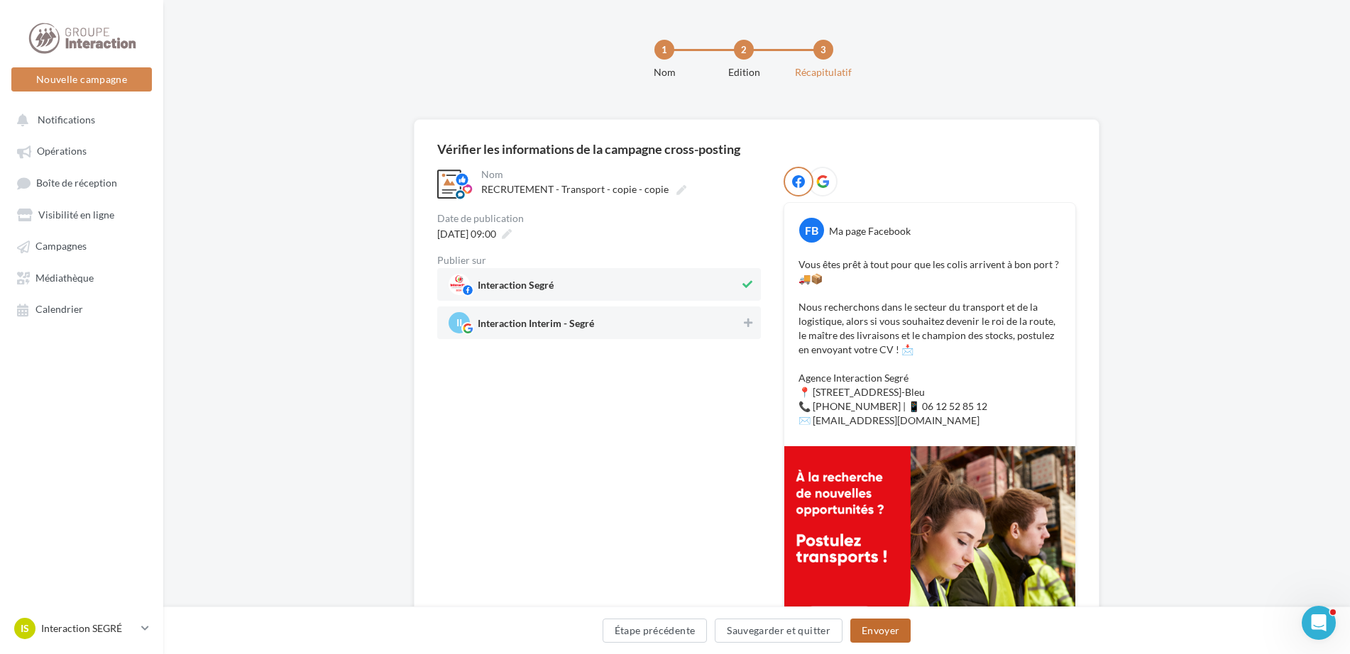
click at [885, 628] on button "Envoyer" at bounding box center [880, 631] width 60 height 24
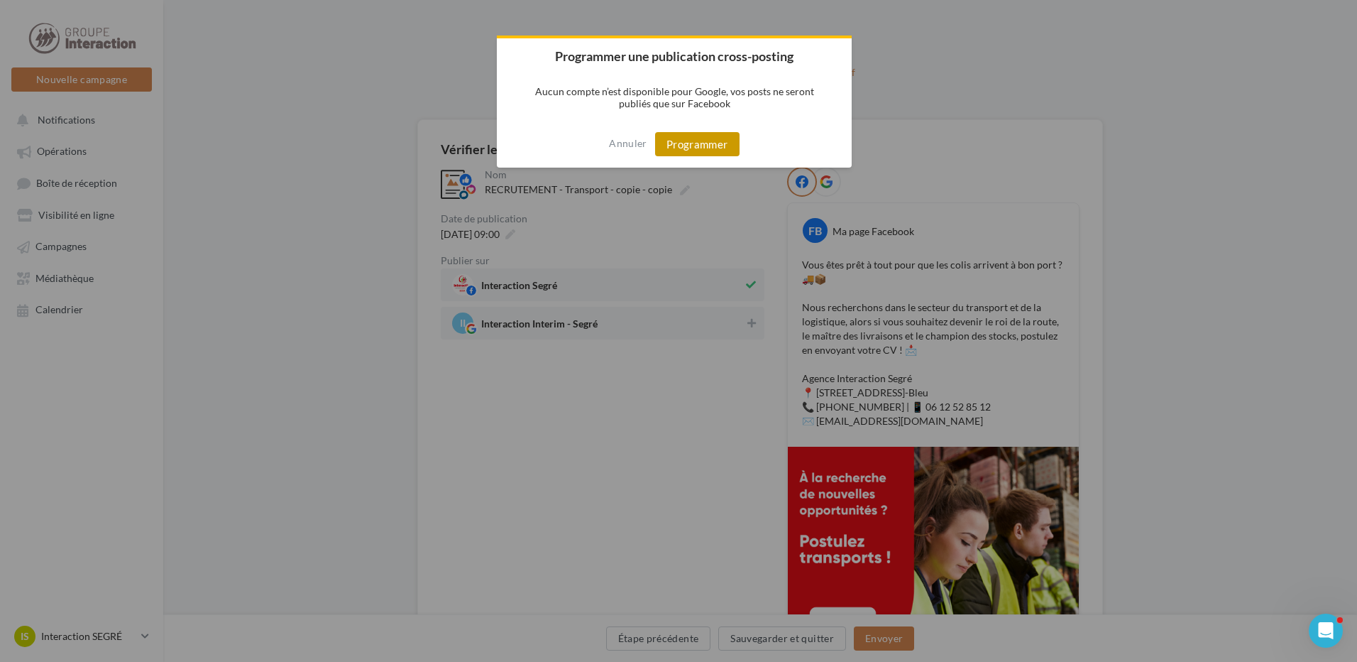
click at [711, 133] on button "Programmer" at bounding box center [697, 144] width 84 height 24
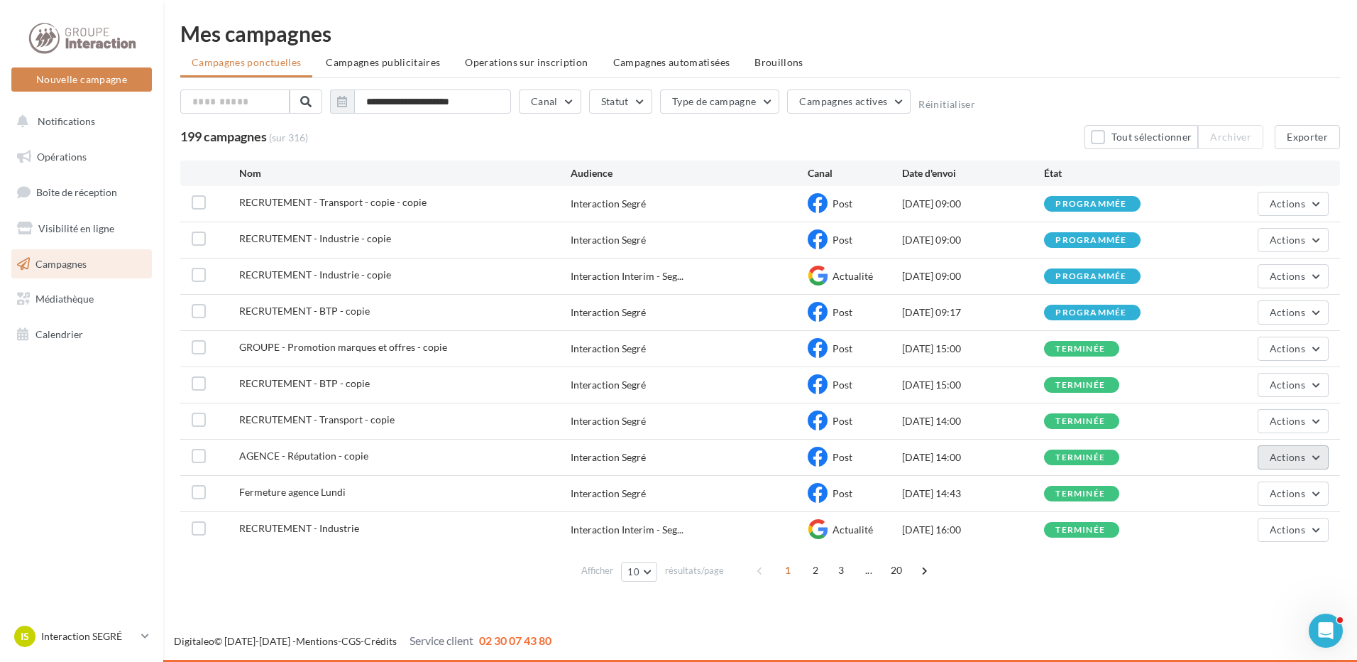
click at [1318, 459] on button "Actions" at bounding box center [1293, 457] width 71 height 24
click at [1251, 567] on button "Dupliquer" at bounding box center [1258, 564] width 142 height 37
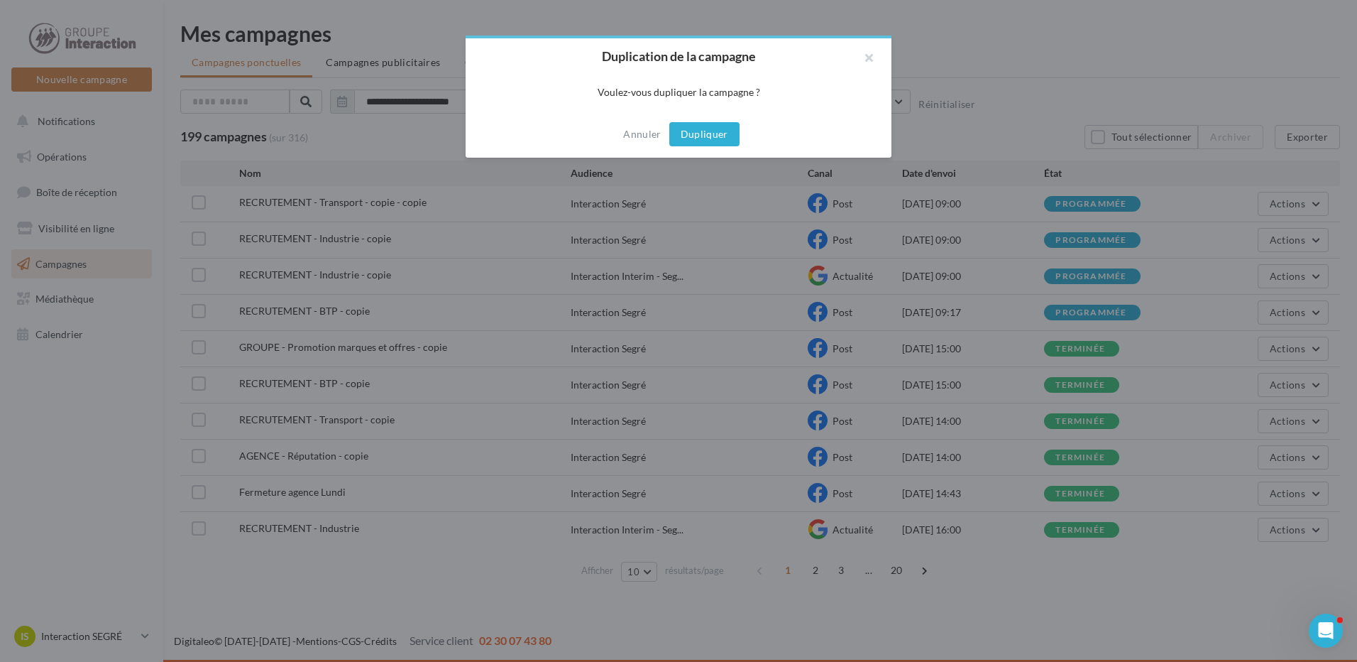
click at [719, 131] on button "Dupliquer" at bounding box center [704, 134] width 70 height 24
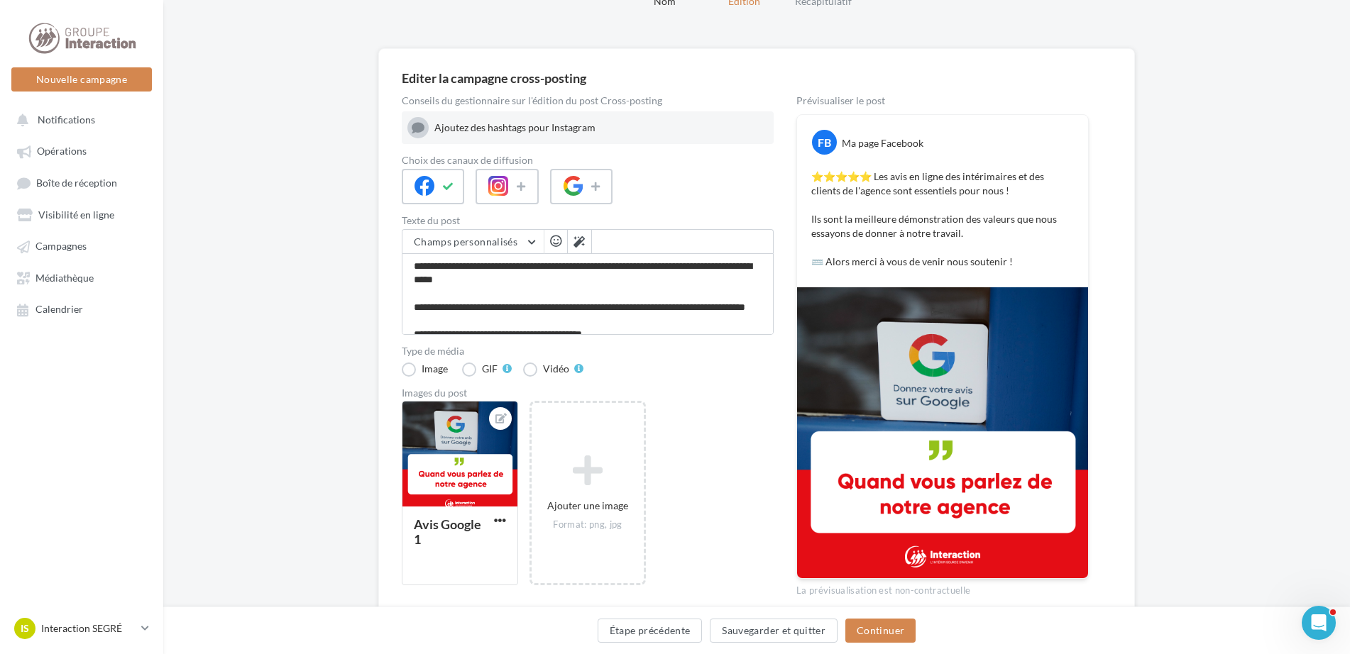
scroll to position [133, 0]
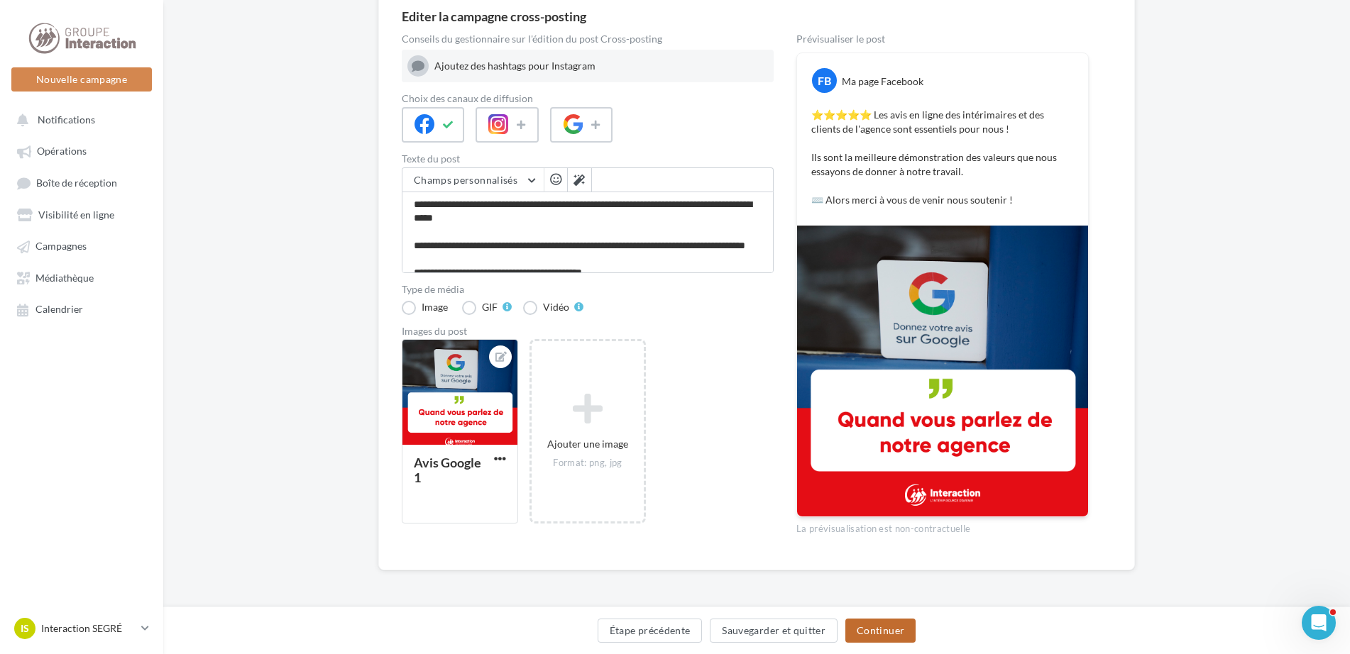
click at [889, 626] on button "Continuer" at bounding box center [880, 631] width 70 height 24
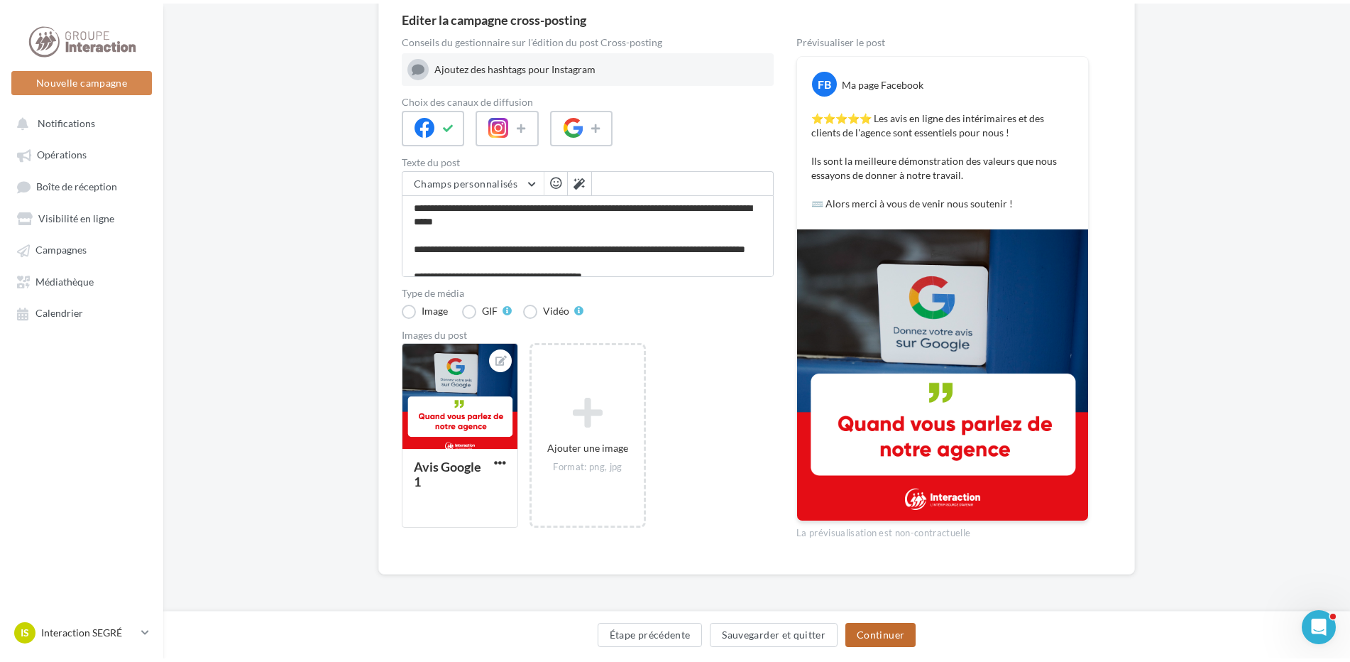
scroll to position [0, 0]
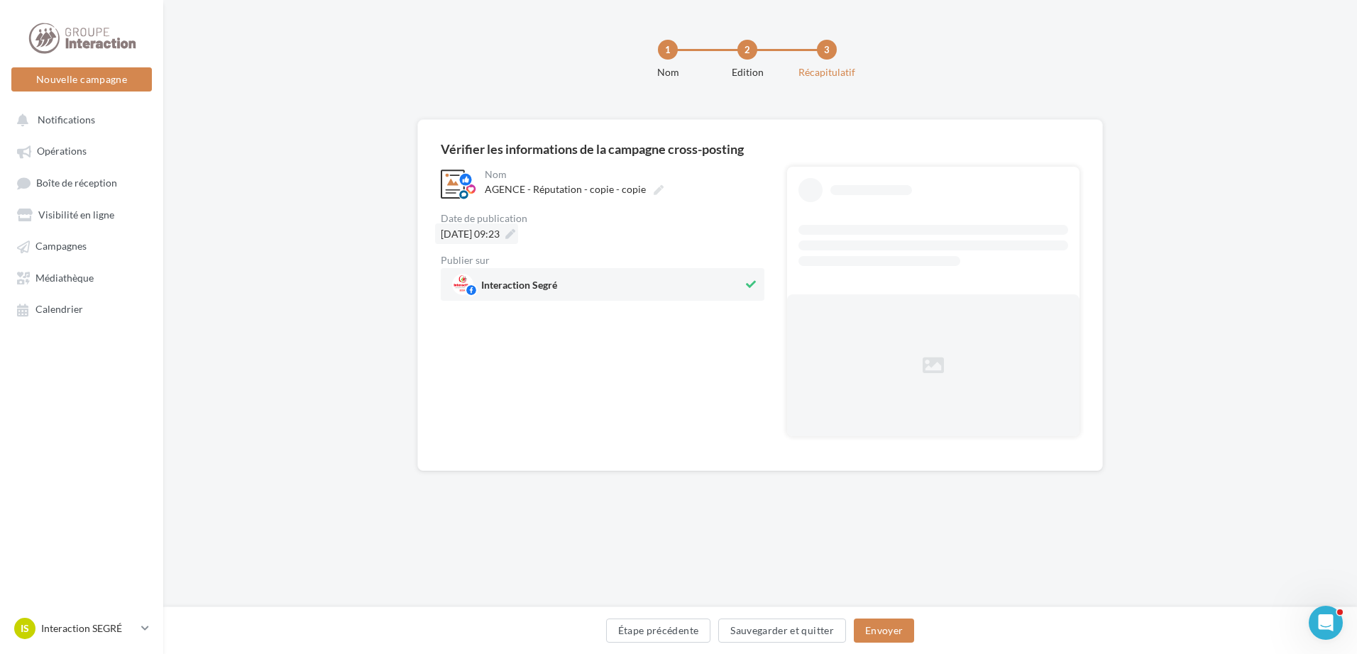
click at [518, 237] on div "[DATE] 09:23" at bounding box center [476, 234] width 83 height 21
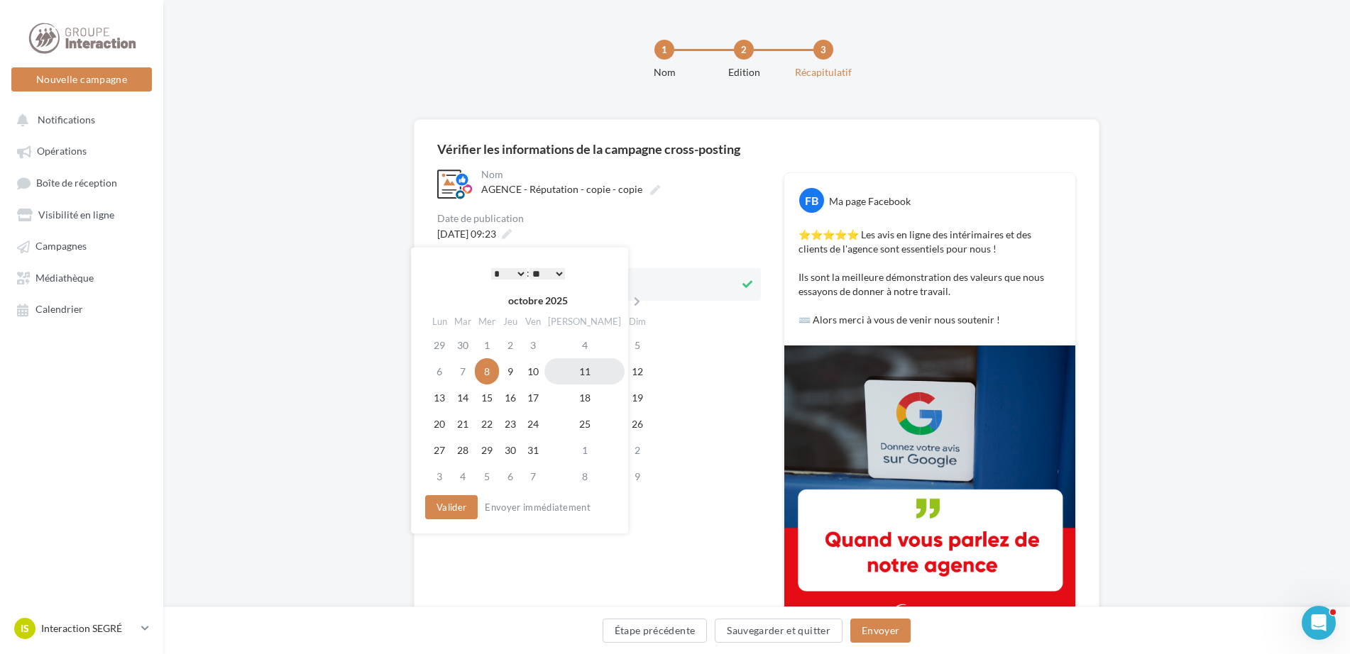
click at [566, 368] on td "11" at bounding box center [584, 371] width 80 height 26
click at [449, 509] on button "Valider" at bounding box center [448, 507] width 53 height 24
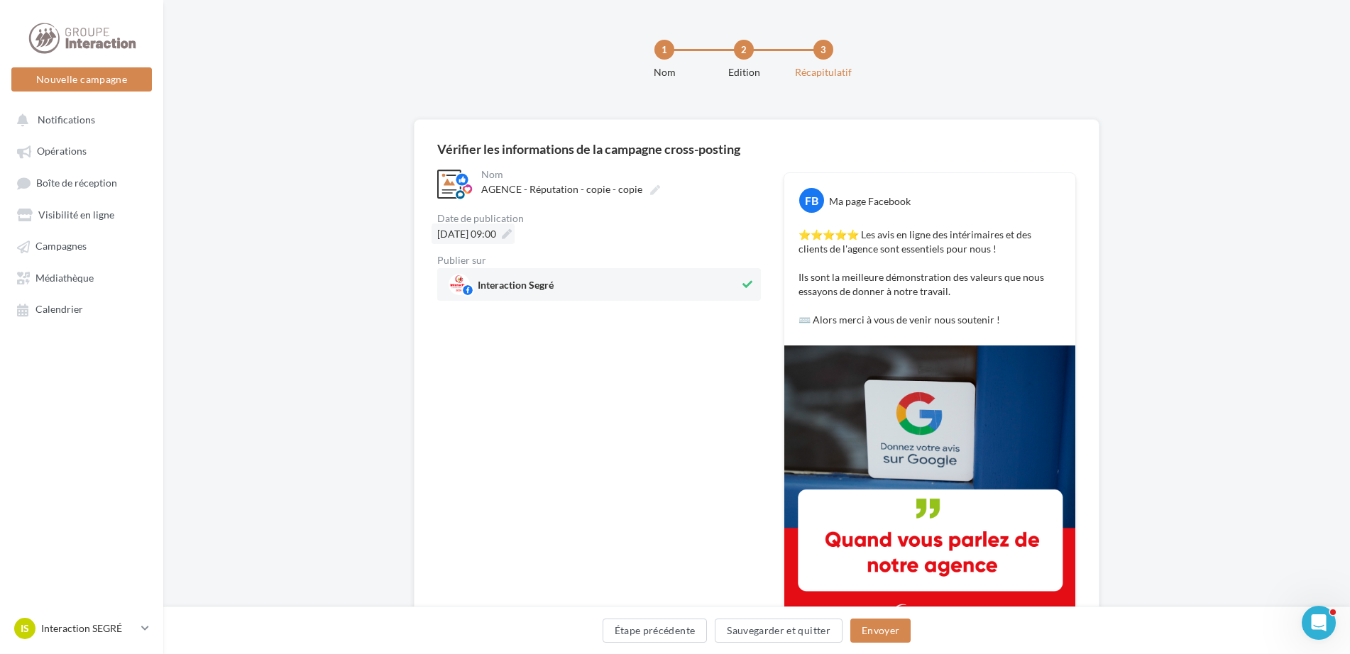
click at [515, 235] on div "[DATE] 09:00" at bounding box center [473, 234] width 83 height 21
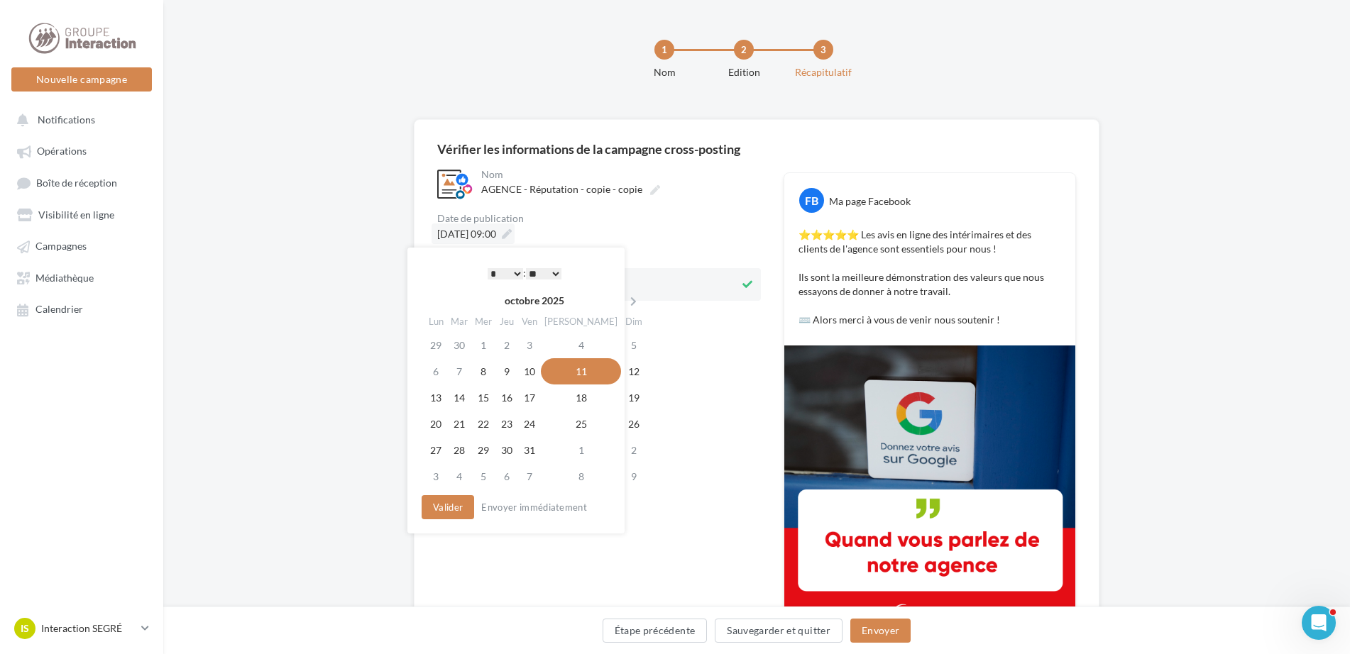
click at [515, 235] on div "11/10/2025 à 09:00" at bounding box center [473, 234] width 83 height 21
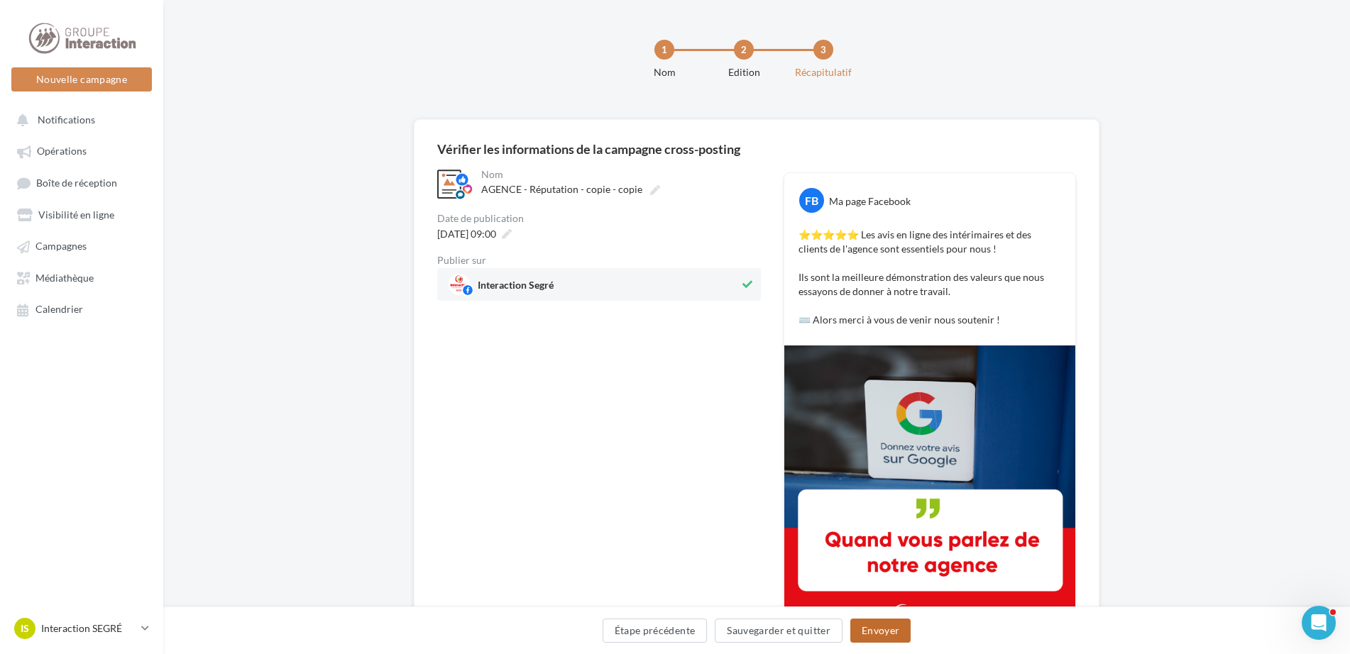
click at [882, 620] on button "Envoyer" at bounding box center [880, 631] width 60 height 24
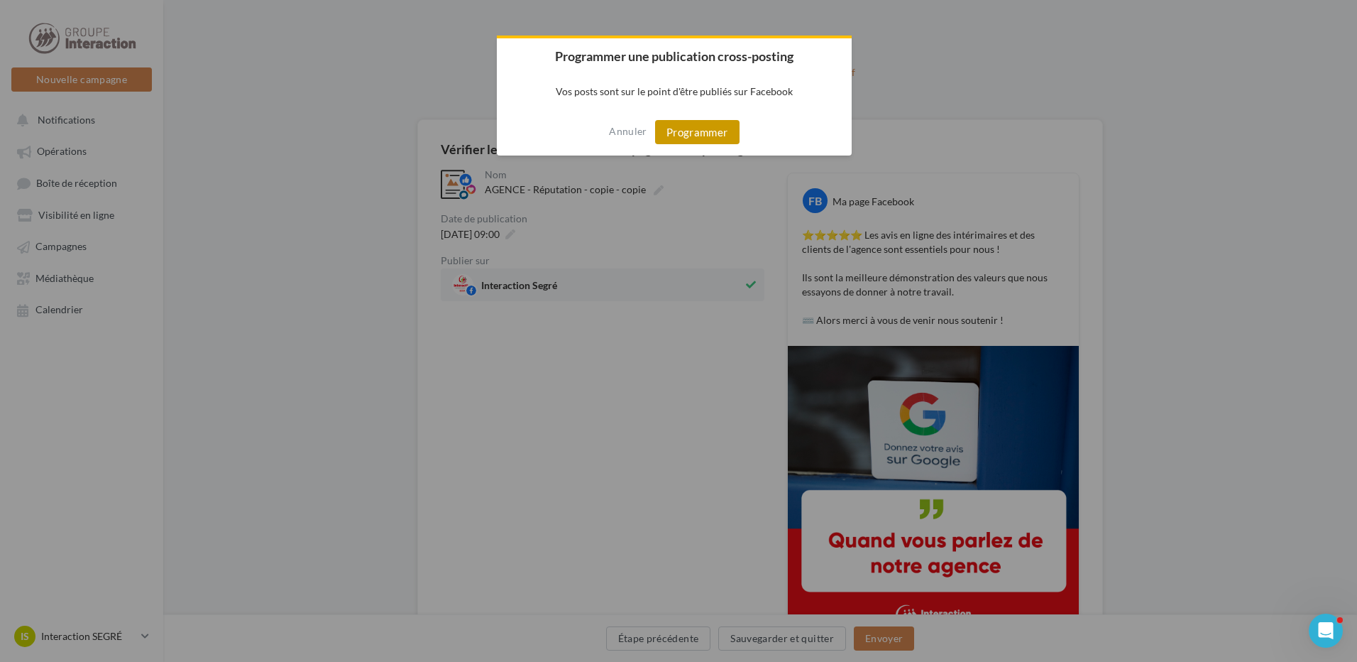
click at [703, 136] on button "Programmer" at bounding box center [697, 132] width 84 height 24
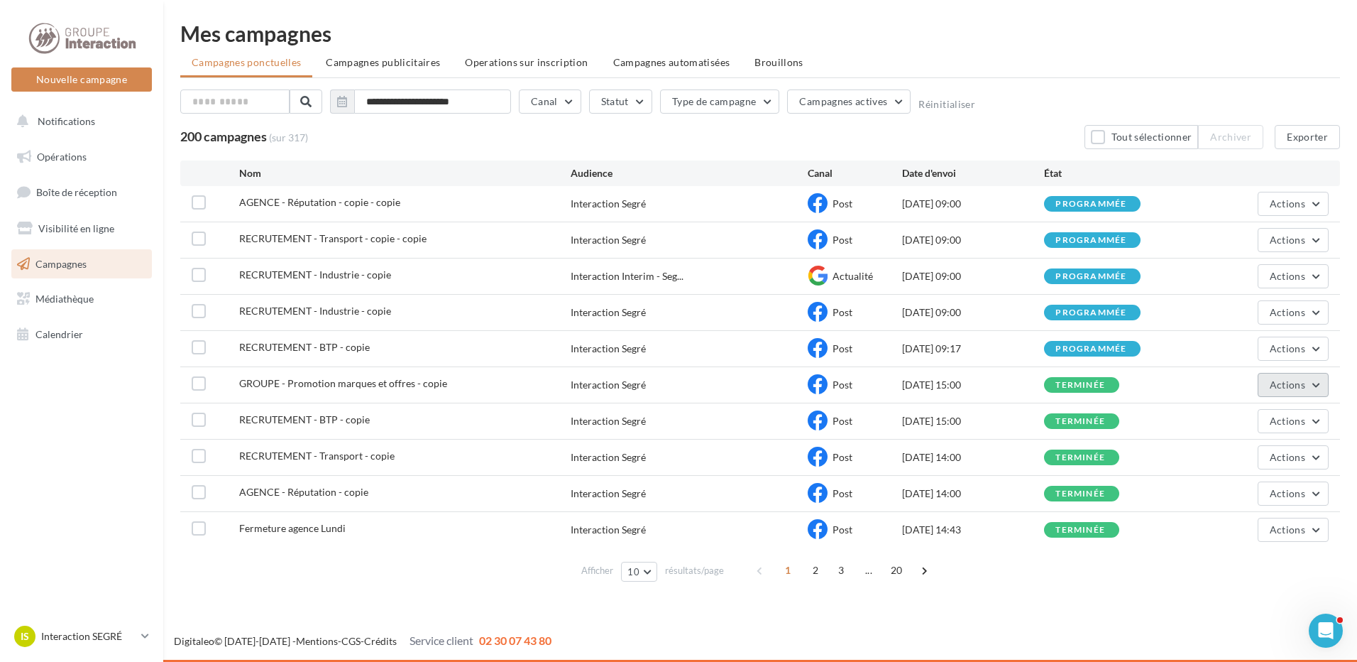
click at [1322, 385] on button "Actions" at bounding box center [1293, 385] width 71 height 24
click at [1254, 485] on button "Dupliquer" at bounding box center [1258, 491] width 142 height 37
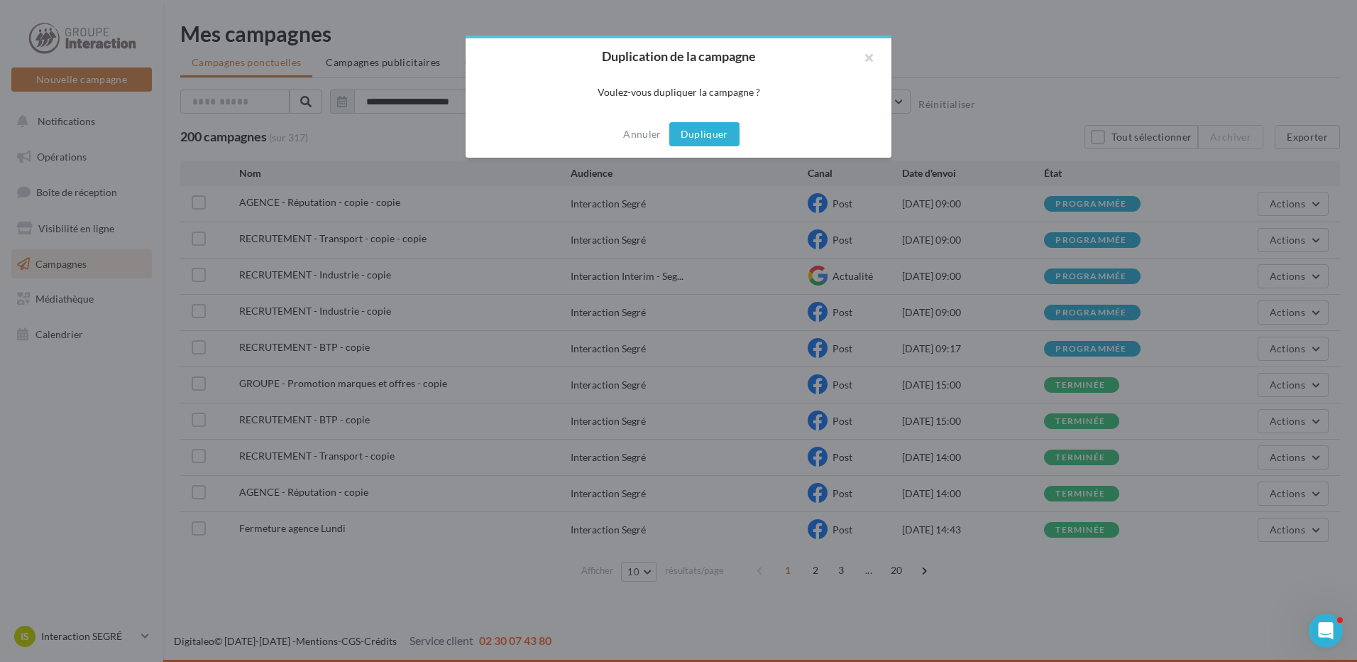
click at [702, 127] on button "Dupliquer" at bounding box center [704, 134] width 70 height 24
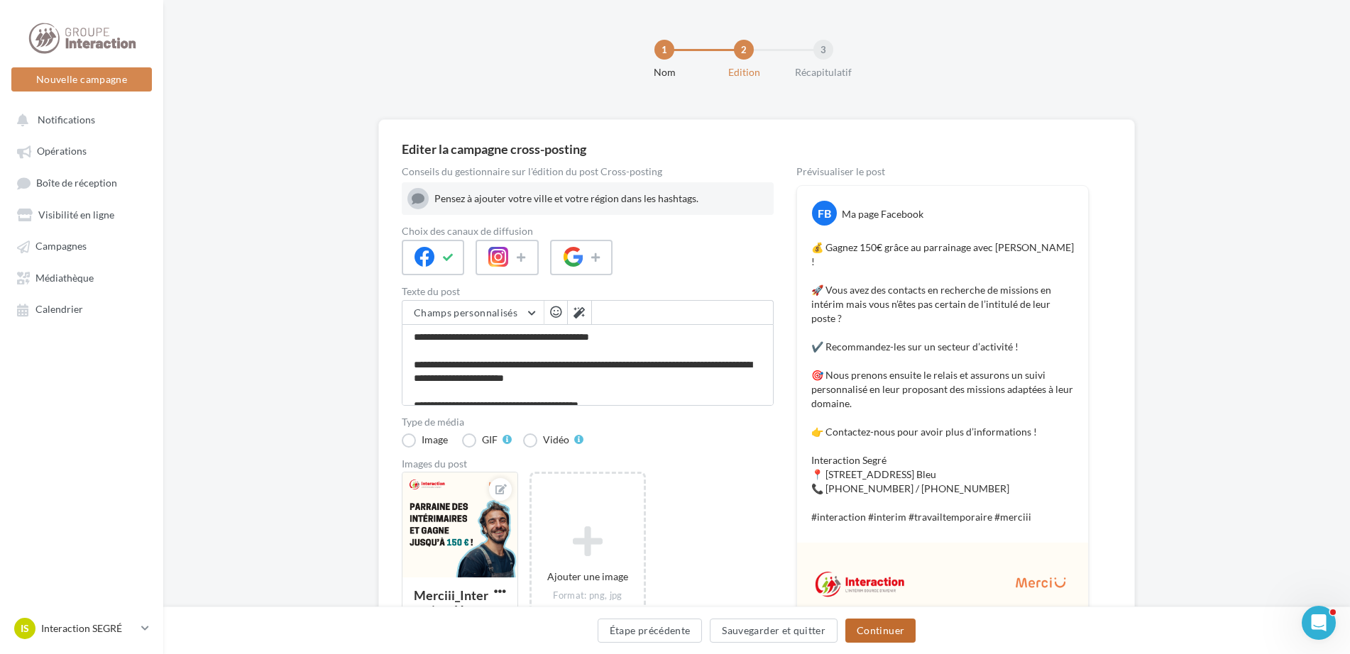
click at [864, 632] on button "Continuer" at bounding box center [880, 631] width 70 height 24
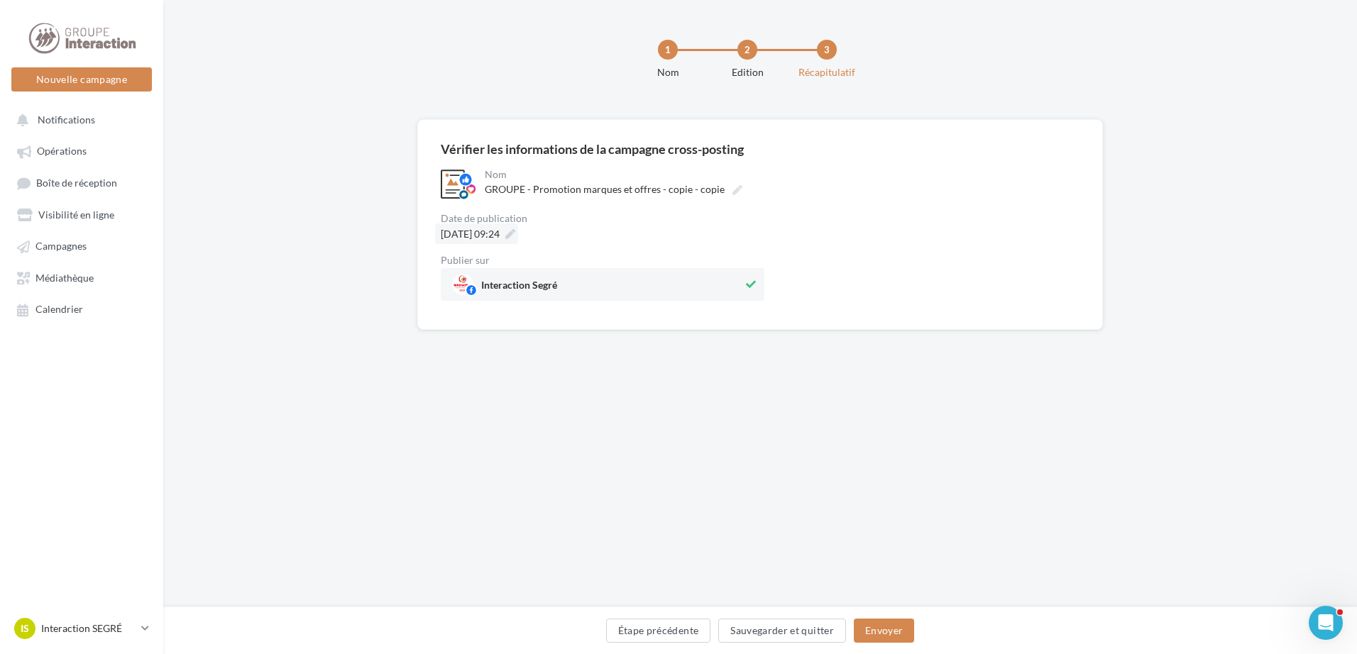
click at [515, 231] on icon at bounding box center [510, 234] width 10 height 10
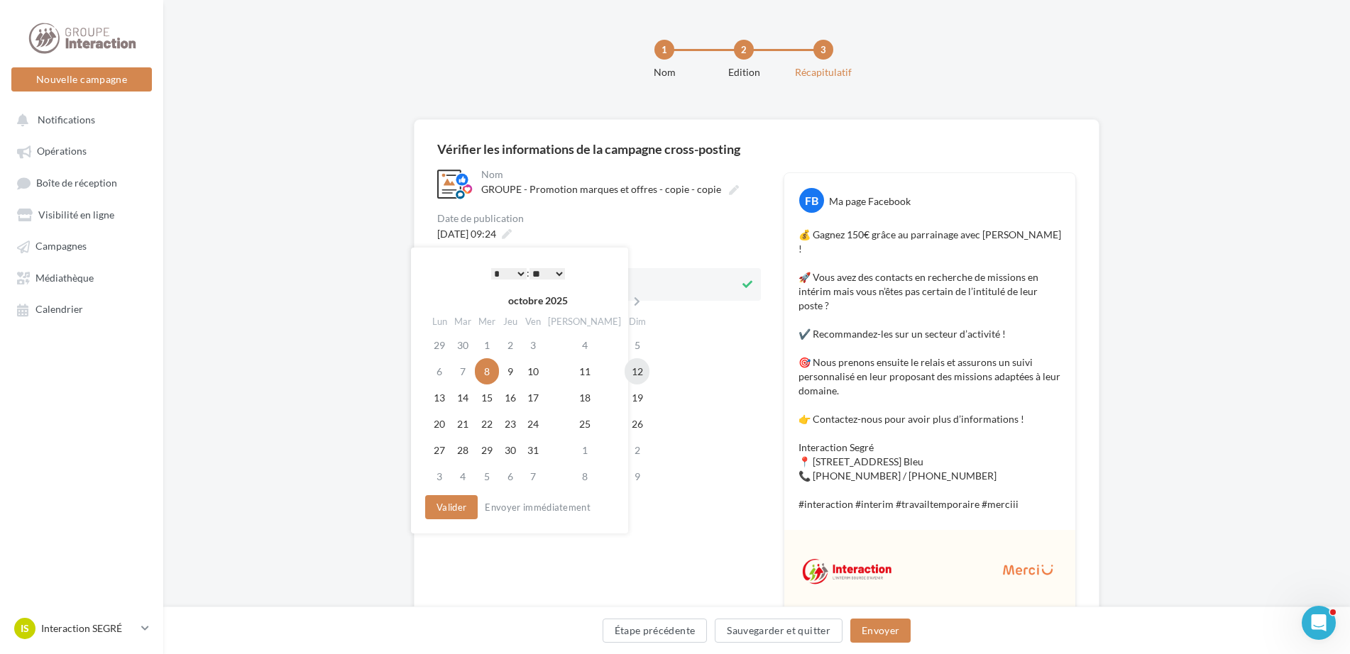
click at [625, 375] on td "12" at bounding box center [637, 371] width 25 height 26
click at [447, 511] on button "Valider" at bounding box center [448, 507] width 53 height 24
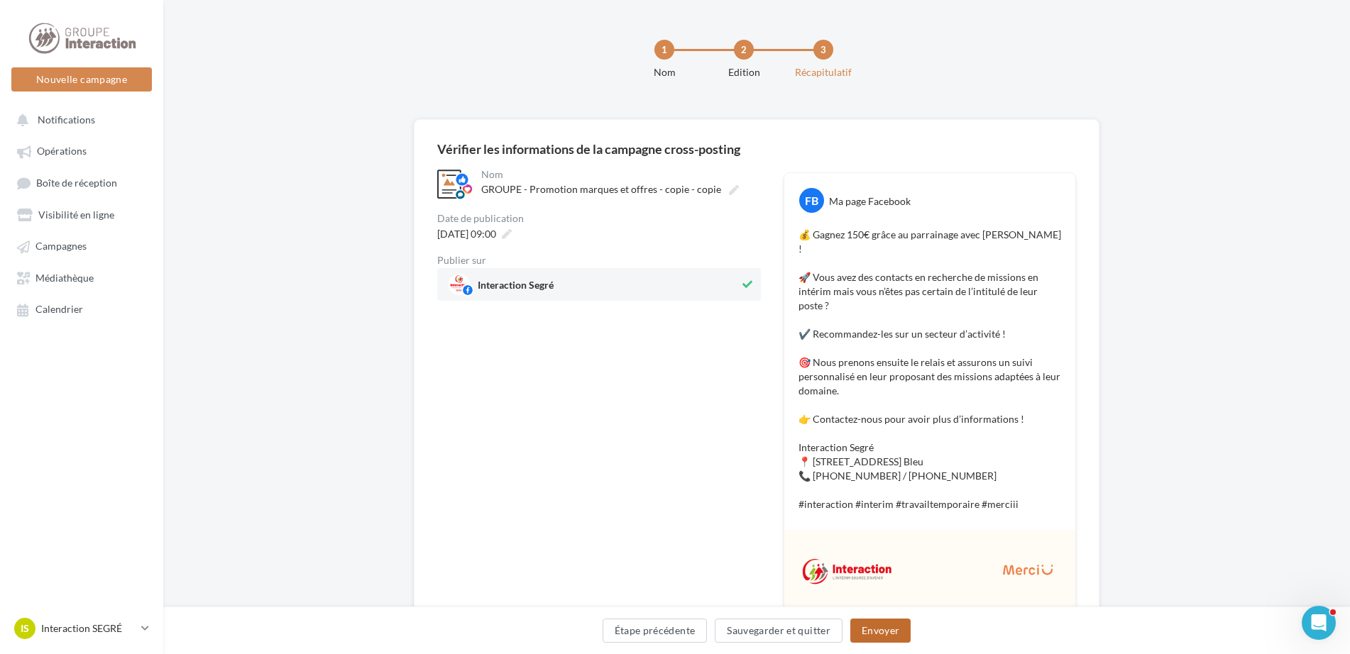
click at [883, 631] on button "Envoyer" at bounding box center [880, 631] width 60 height 24
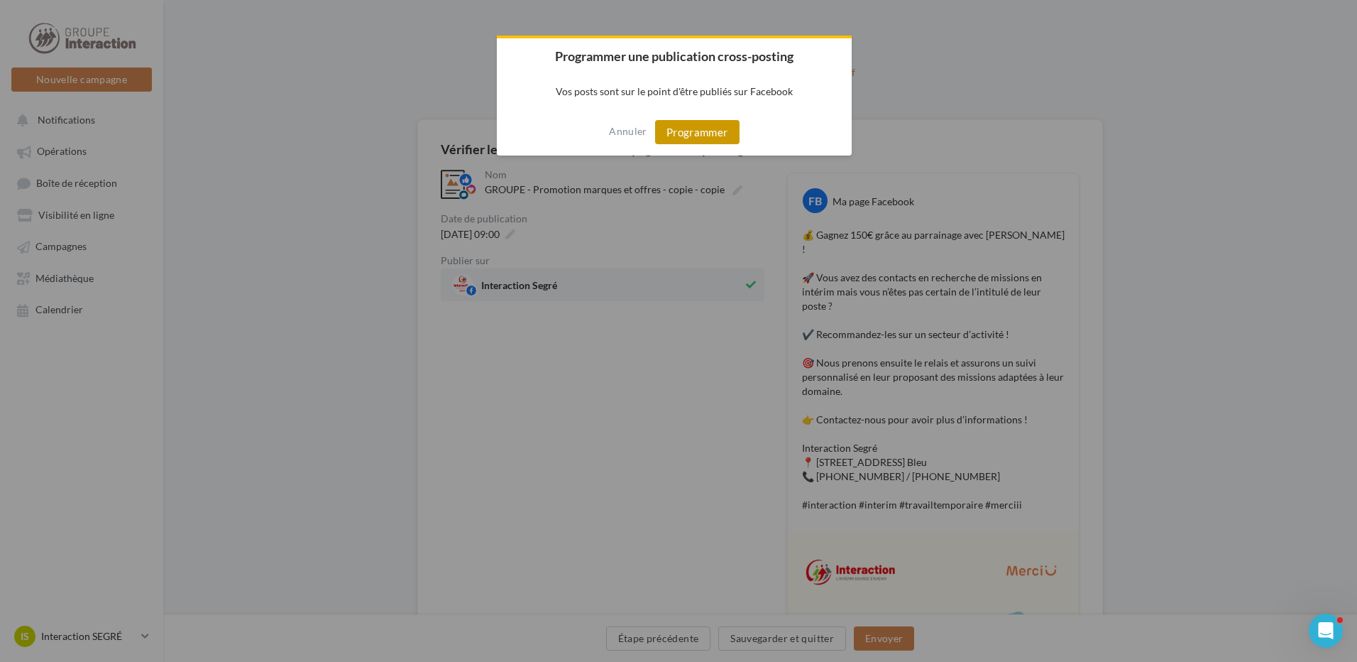
click at [700, 142] on button "Programmer" at bounding box center [697, 132] width 84 height 24
